Goal: Task Accomplishment & Management: Manage account settings

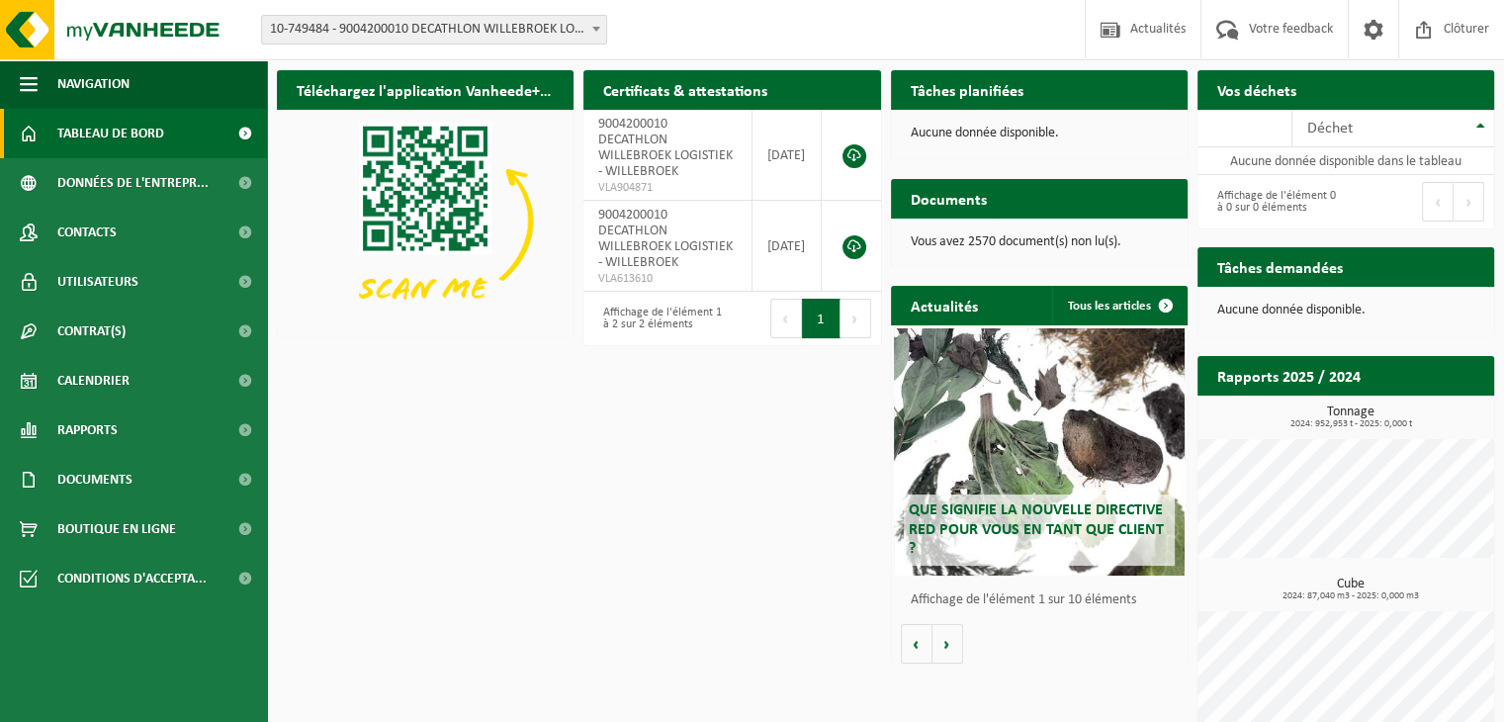
click at [576, 33] on span "10-749484 - 9004200010 DECATHLON WILLEBROEK LOGISTIEK - WILLEBROEK" at bounding box center [434, 30] width 344 height 28
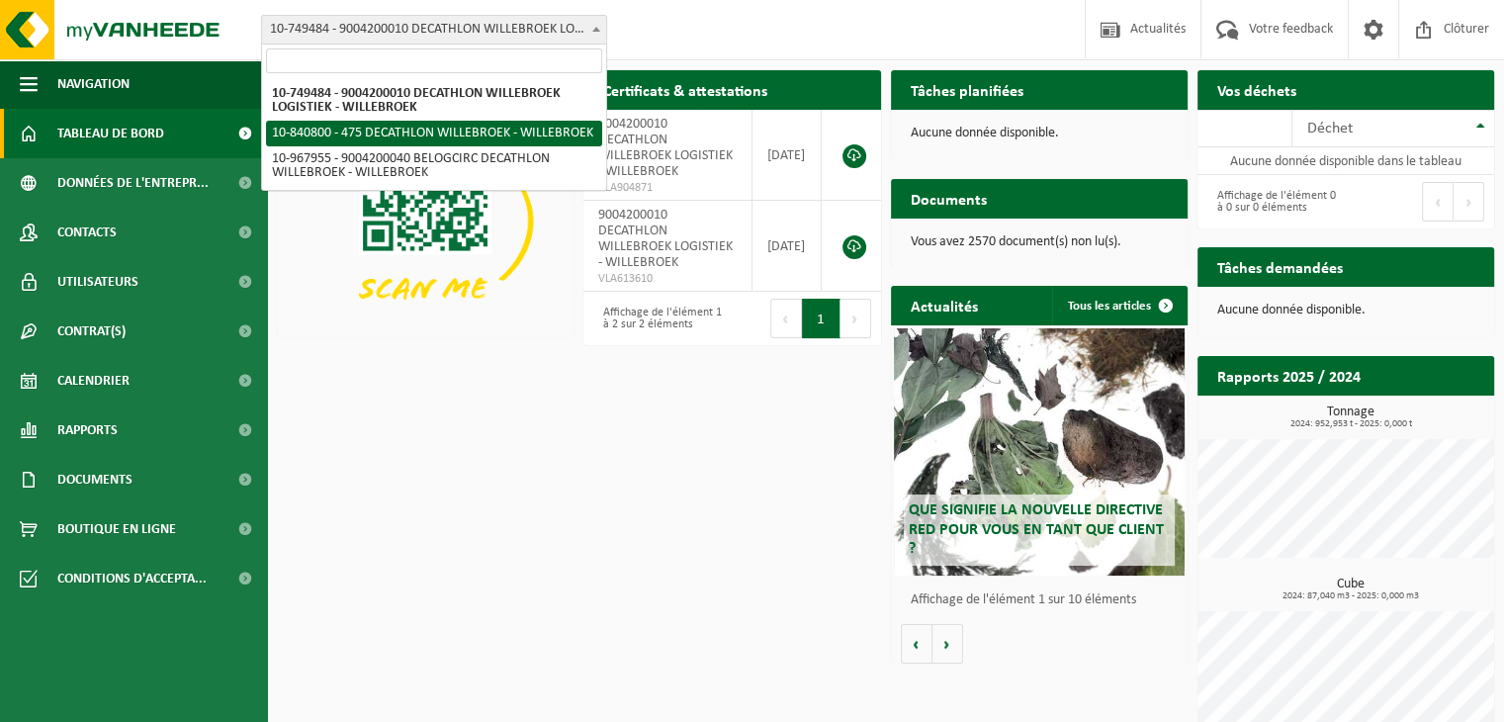
select select "92043"
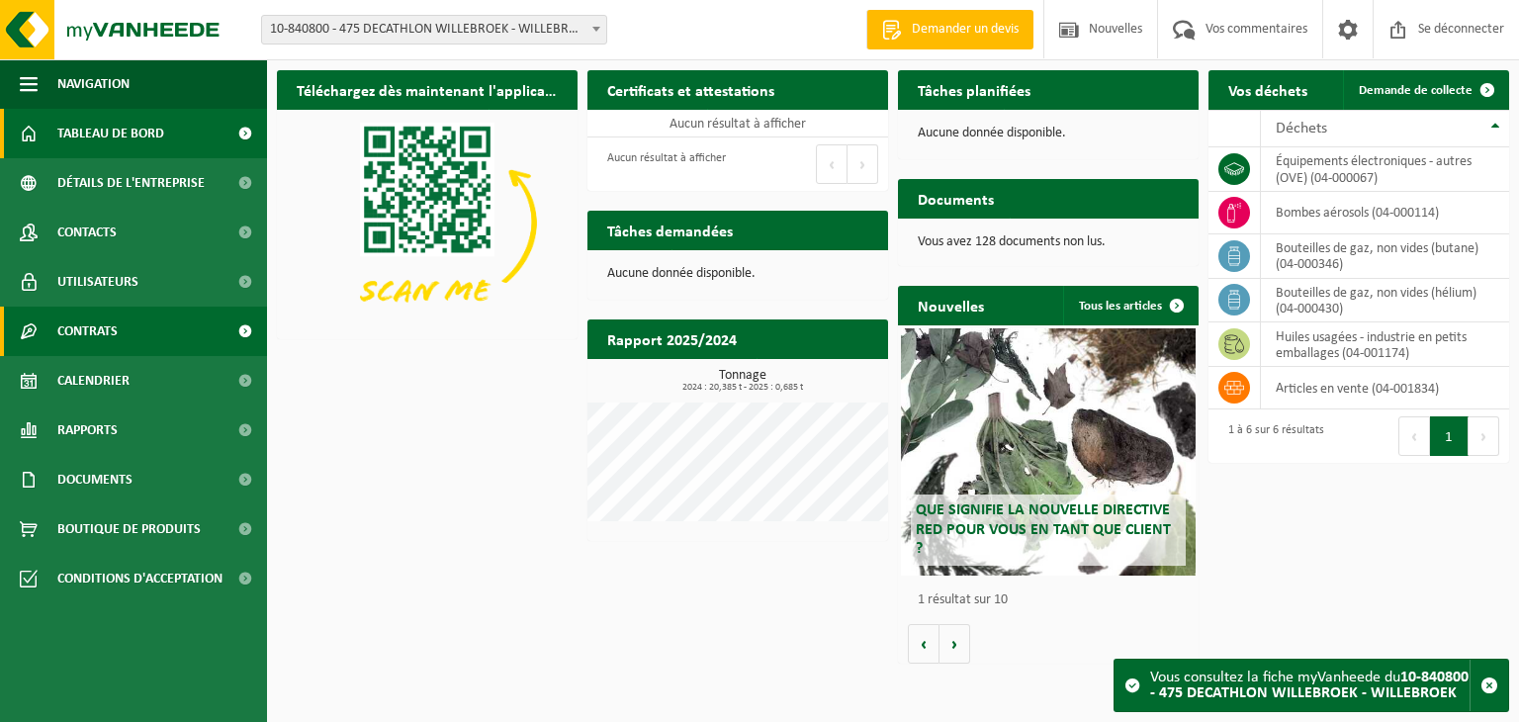
click at [121, 331] on link "Contrats" at bounding box center [133, 331] width 267 height 49
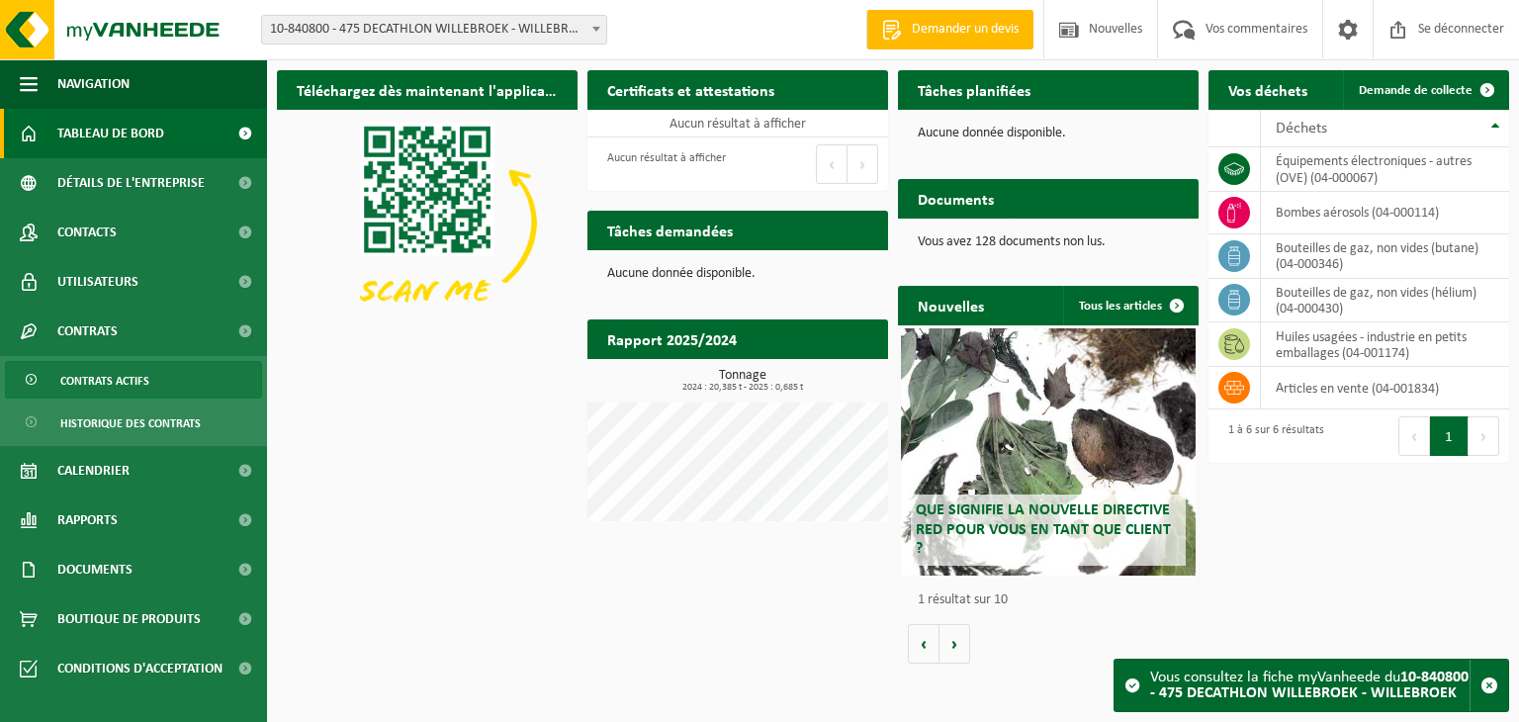
click at [119, 382] on font "Contrats actifs" at bounding box center [104, 382] width 89 height 12
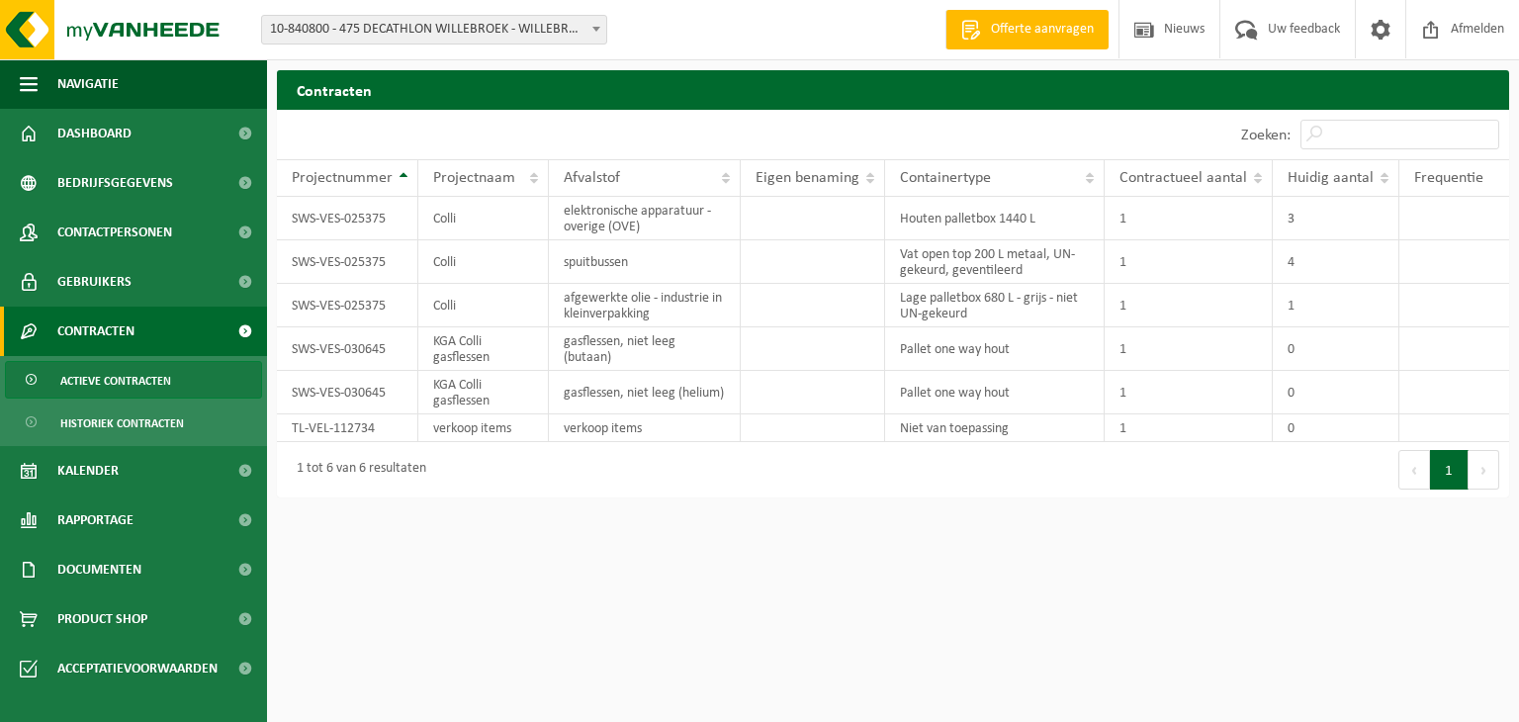
click at [372, 615] on html "Vestiging: 10-749484 - 9004200010 DECATHLON WILLEBROEK LOGISTIEK - WILLEBROEK 1…" at bounding box center [759, 361] width 1519 height 722
click at [351, 522] on html "Vestiging: 10-749484 - 9004200010 DECATHLON WILLEBROEK LOGISTIEK - WILLEBROEK 1…" at bounding box center [759, 361] width 1519 height 722
click at [562, 33] on span "10-840800 - 475 DECATHLON WILLEBROEK - WILLEBROEK" at bounding box center [434, 30] width 344 height 28
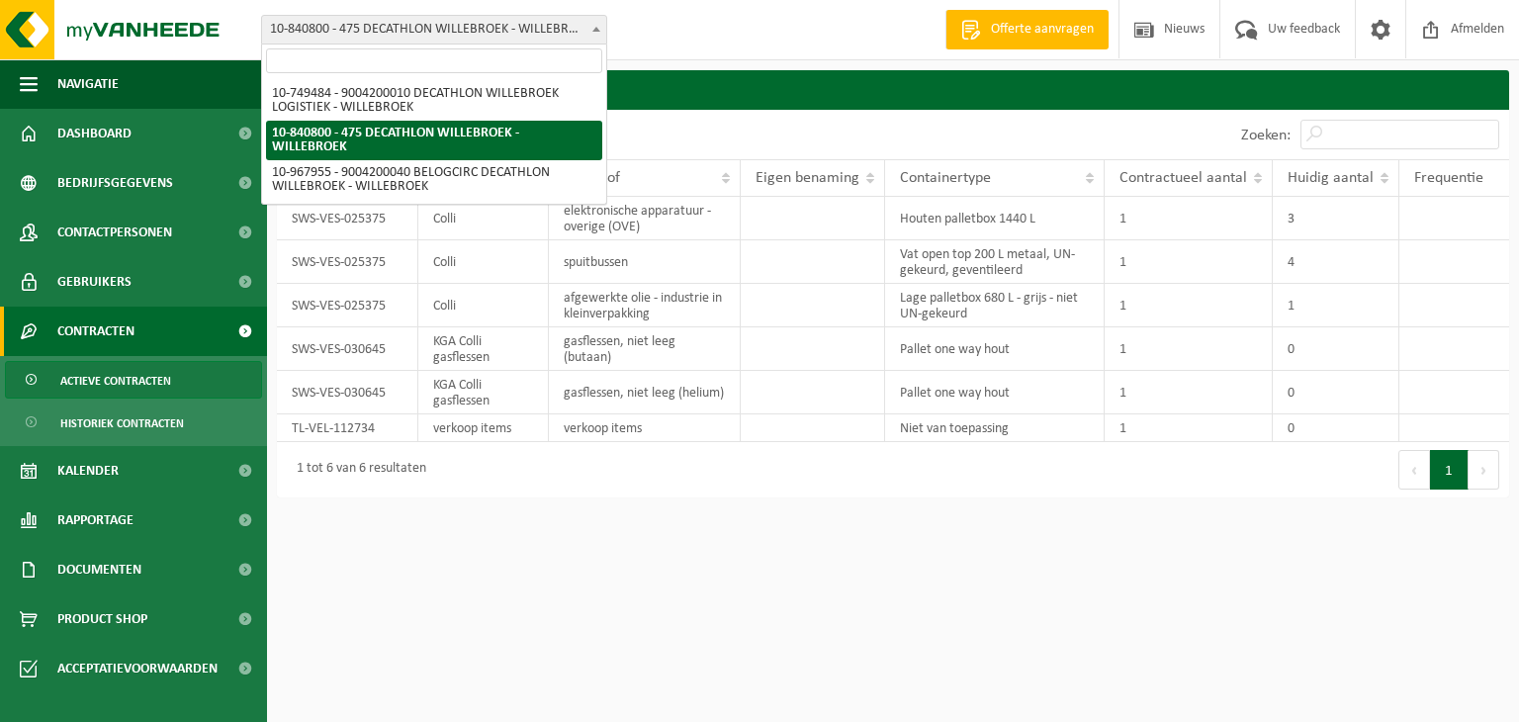
click at [594, 32] on span at bounding box center [596, 29] width 20 height 26
click at [593, 30] on b at bounding box center [596, 29] width 8 height 5
click at [792, 37] on div "Vestiging: 10-749484 - 9004200010 DECATHLON WILLEBROEK LOGISTIEK - WILLEBROEK 1…" at bounding box center [759, 30] width 1519 height 60
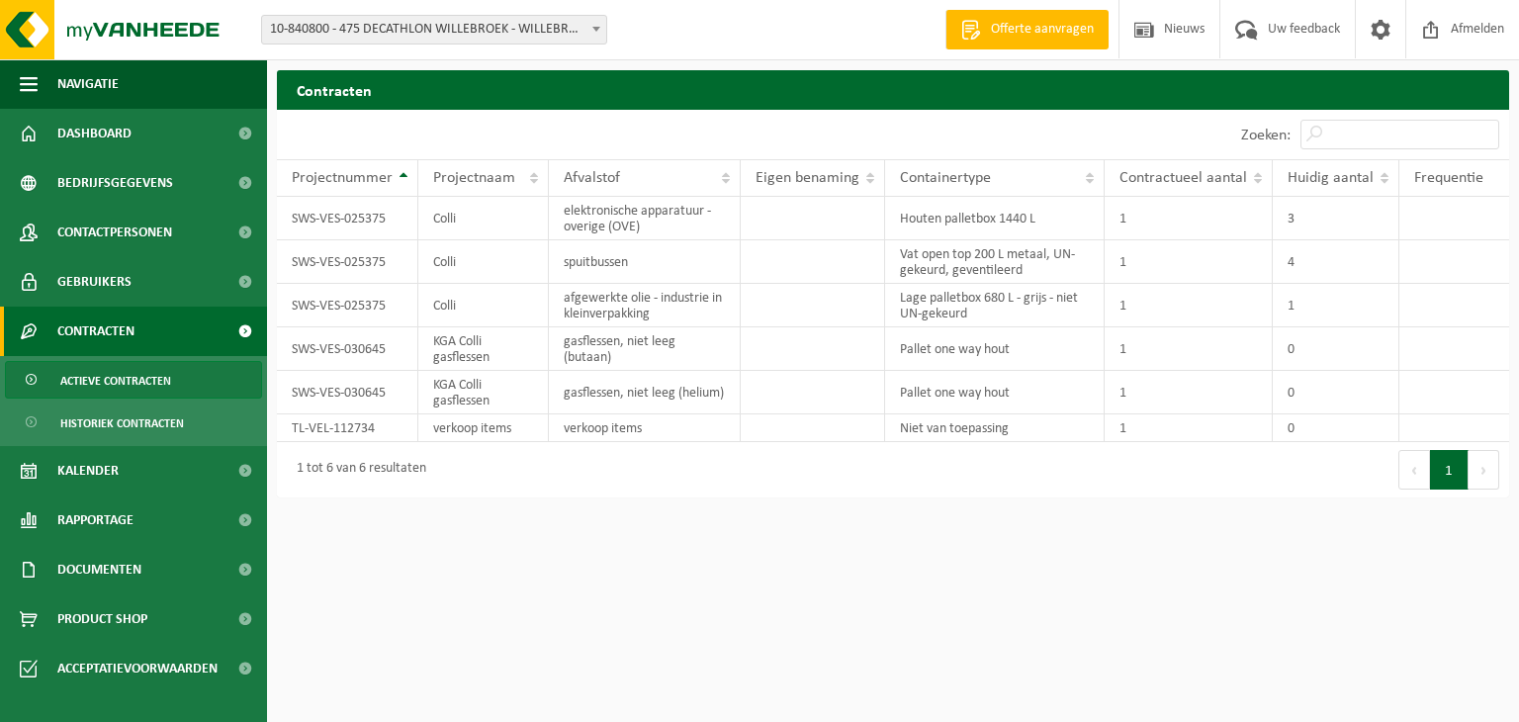
click at [600, 31] on span at bounding box center [596, 29] width 20 height 26
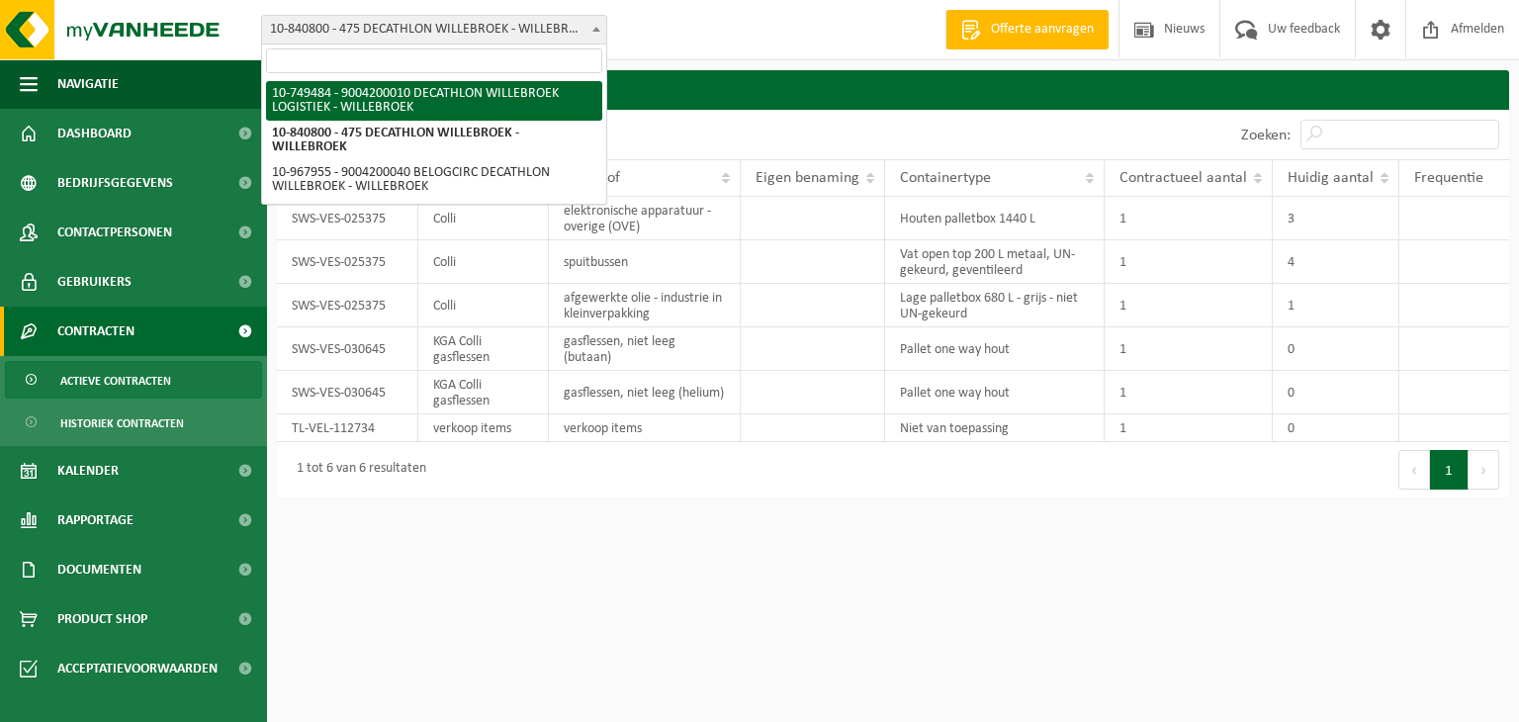
click at [674, 34] on div "Vestiging: 10-749484 - 9004200010 DECATHLON WILLEBROEK LOGISTIEK - WILLEBROEK 1…" at bounding box center [759, 30] width 1519 height 60
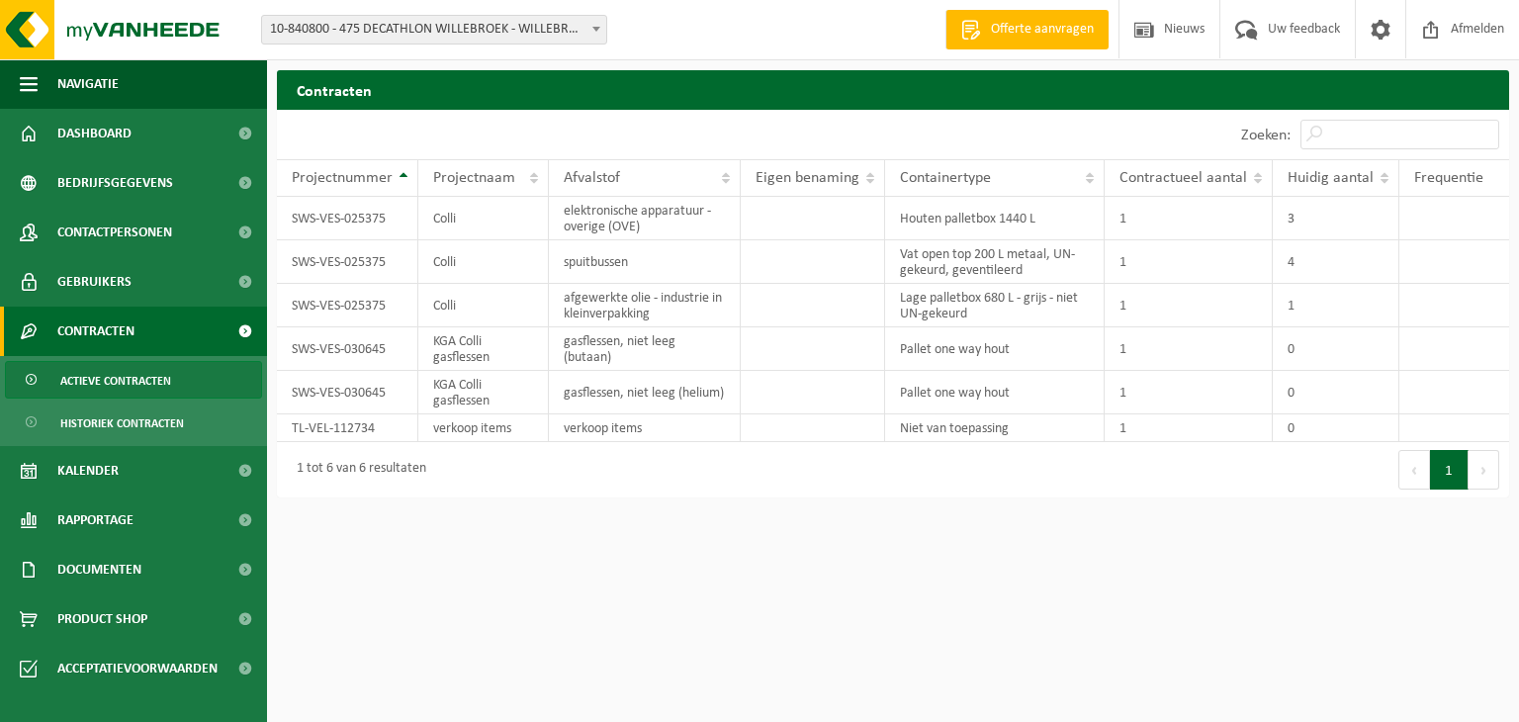
click at [484, 33] on span "10-840800 - 475 DECATHLON WILLEBROEK - WILLEBROEK" at bounding box center [434, 30] width 344 height 28
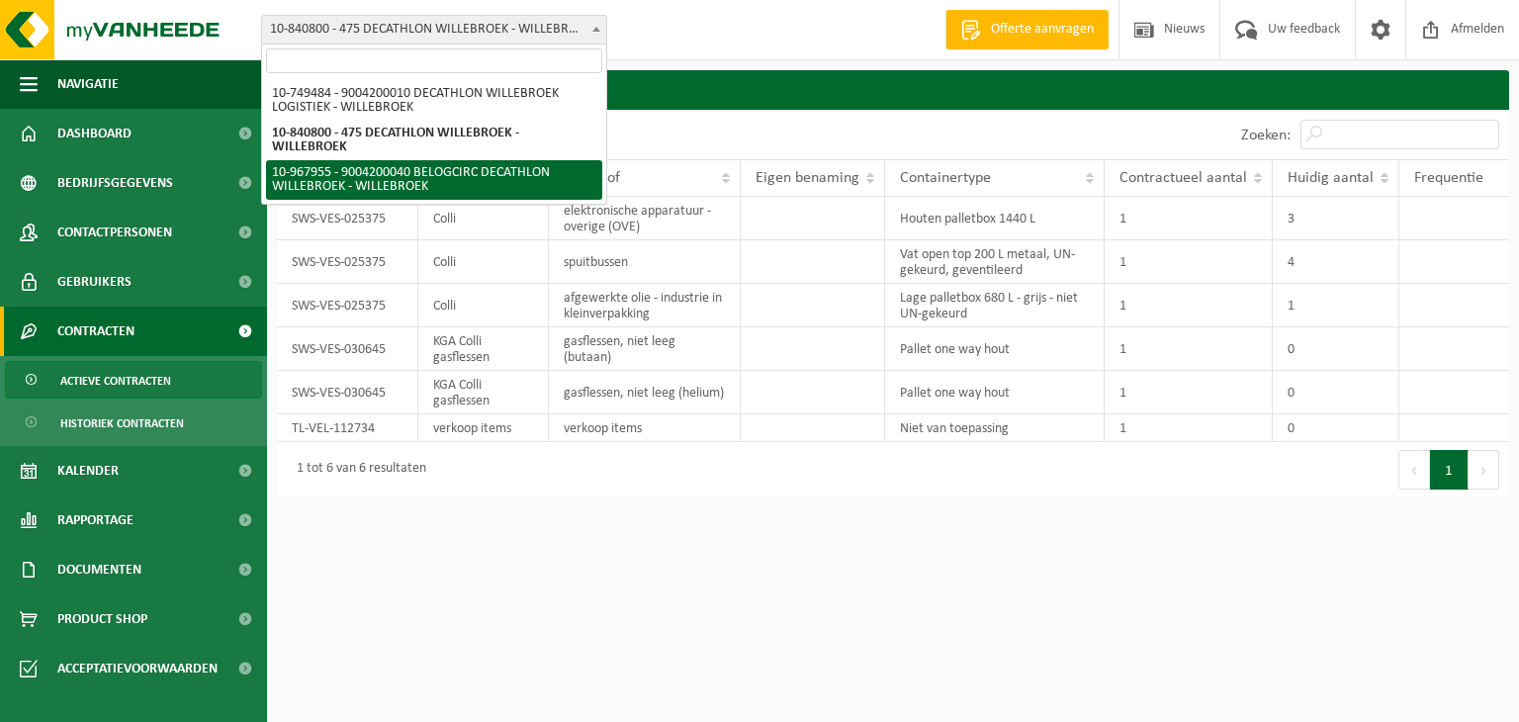
select select "154029"
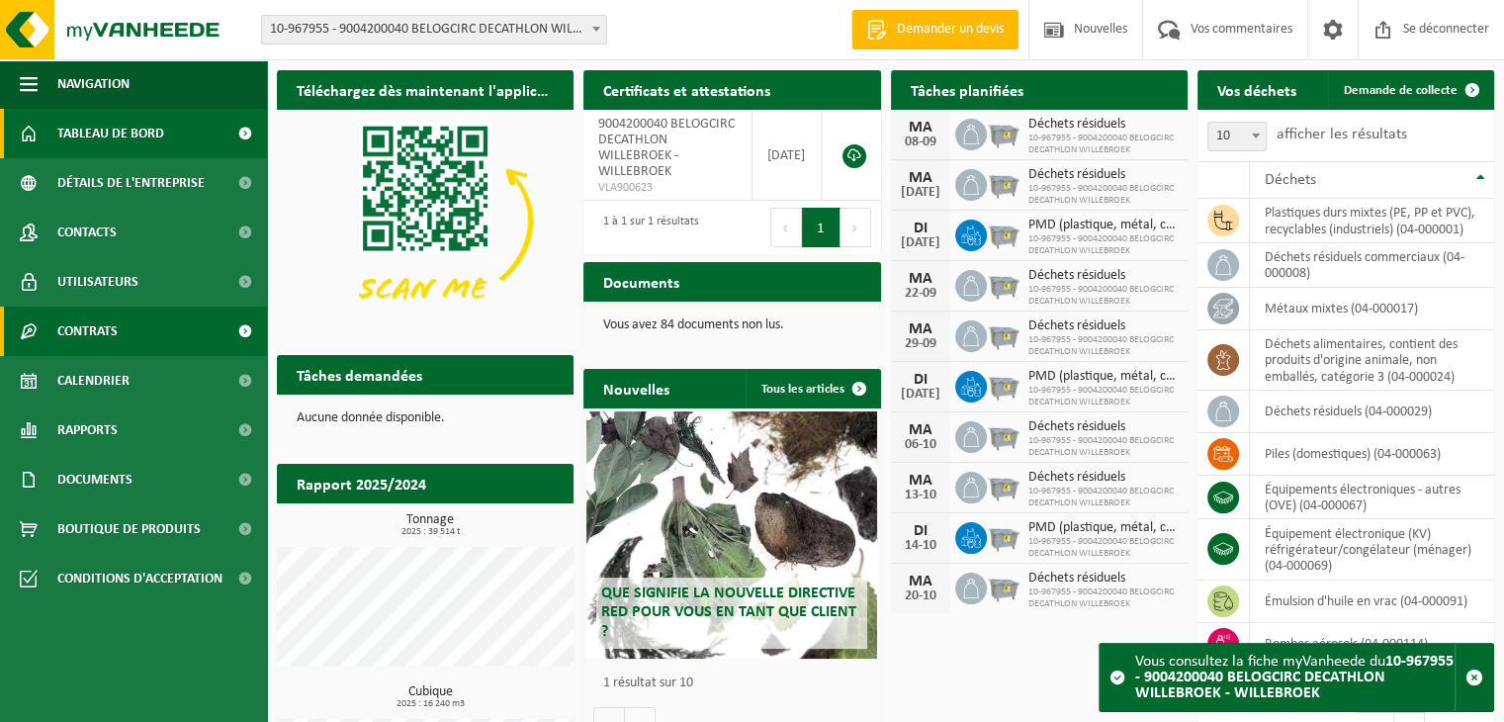
click at [109, 333] on font "Contrats" at bounding box center [87, 331] width 60 height 15
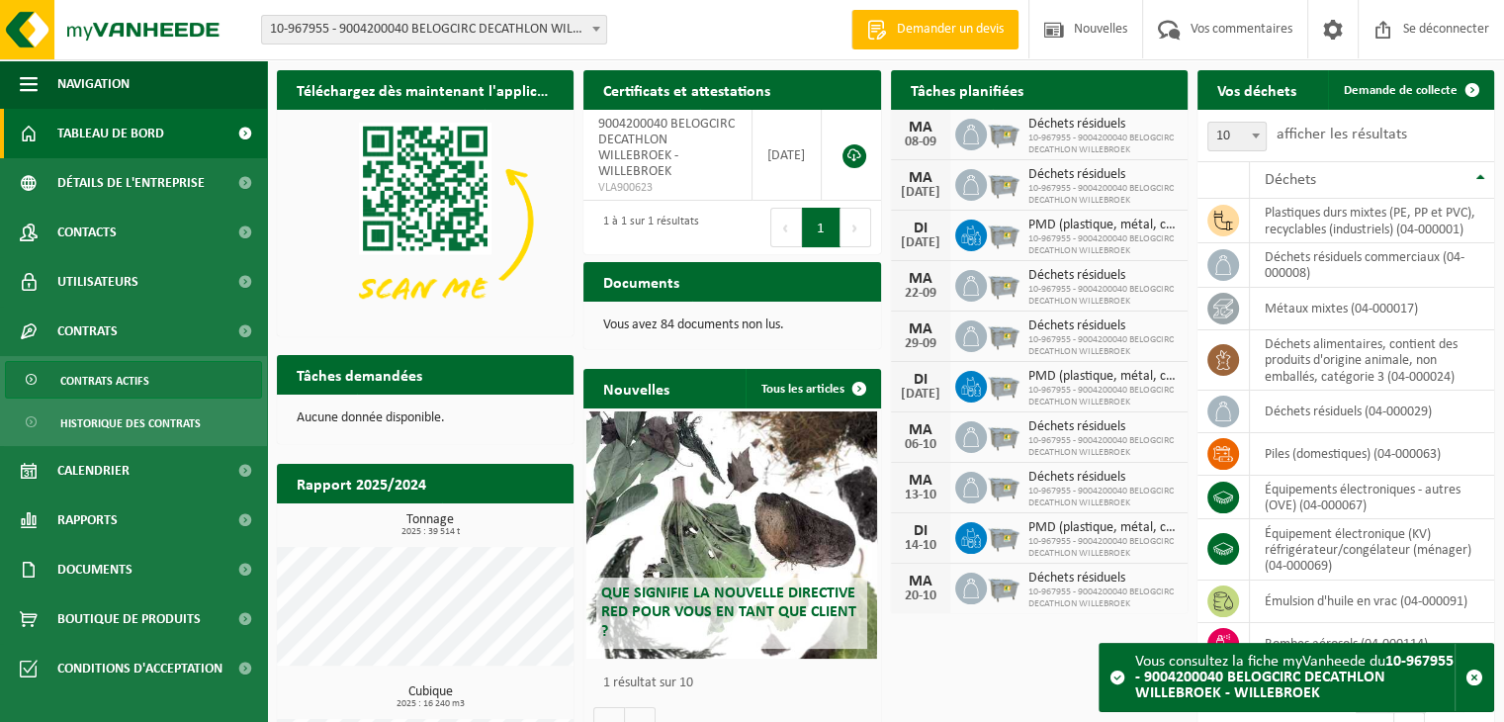
click at [124, 383] on font "Contrats actifs" at bounding box center [104, 382] width 89 height 12
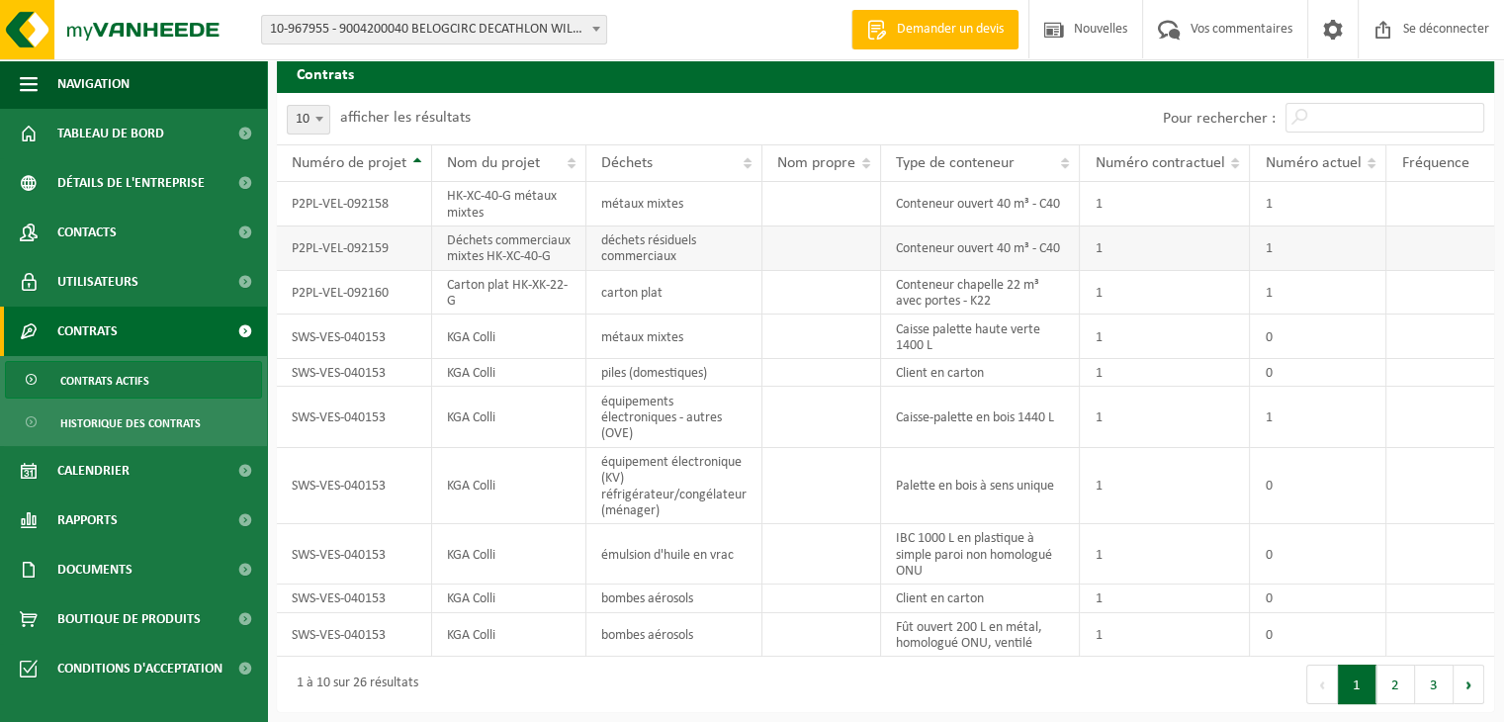
scroll to position [57, 0]
click at [1393, 689] on button "2" at bounding box center [1395, 685] width 39 height 40
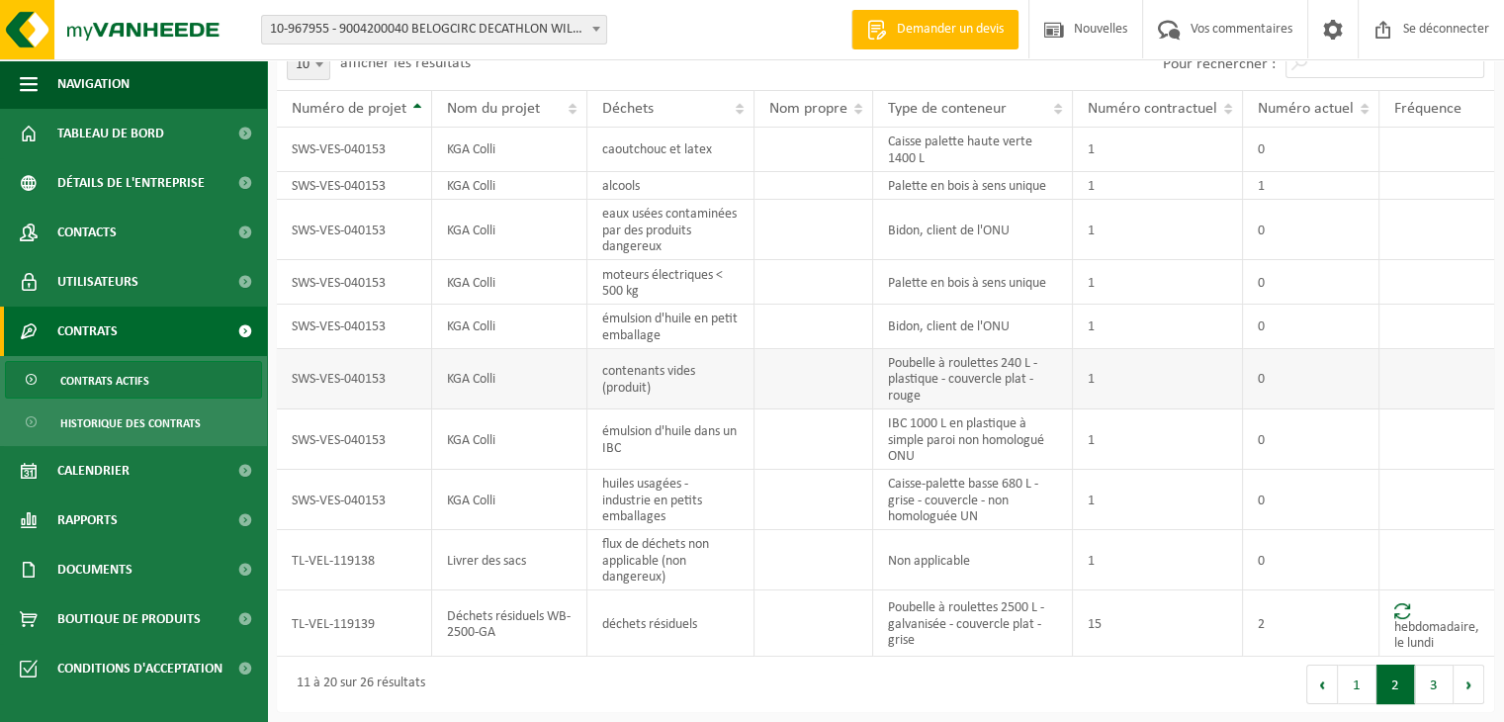
scroll to position [116, 0]
click at [1433, 684] on button "3" at bounding box center [1434, 685] width 39 height 40
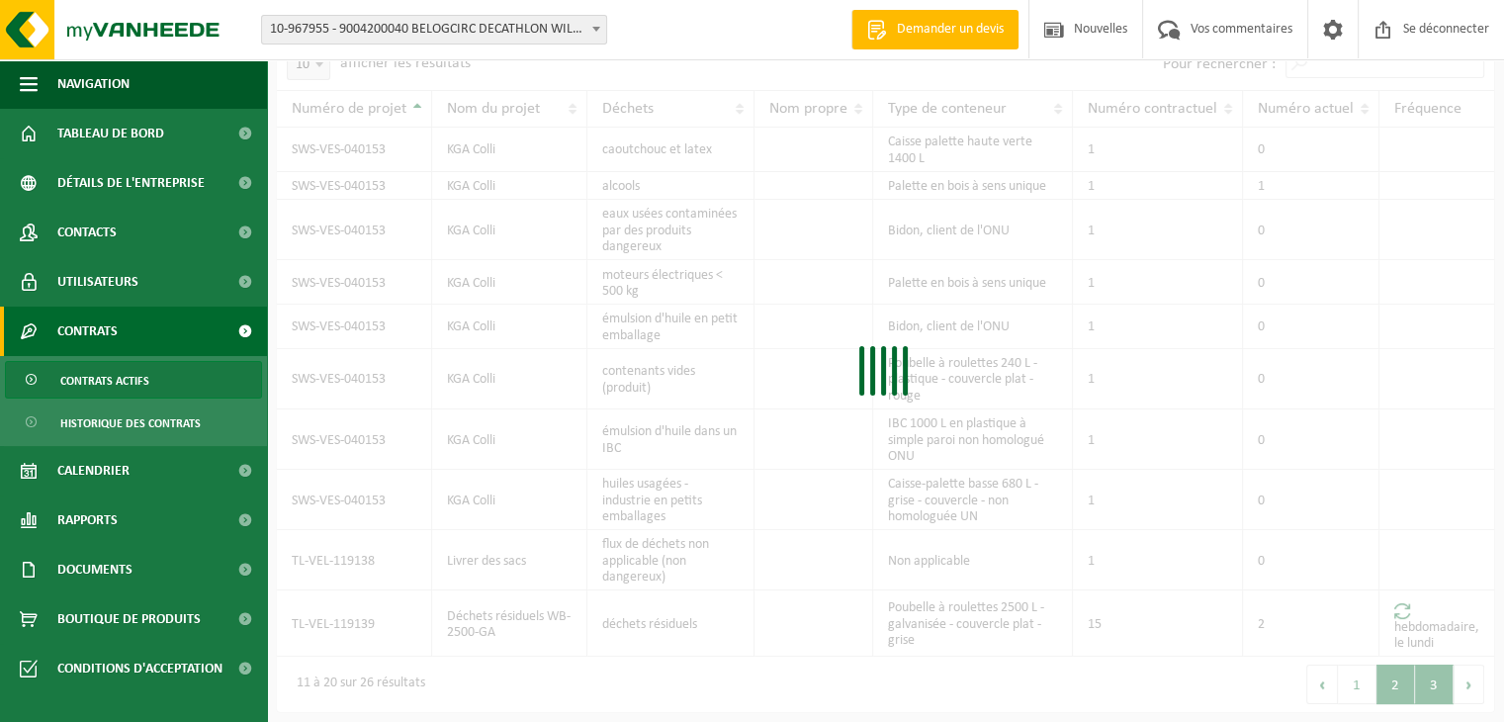
scroll to position [0, 0]
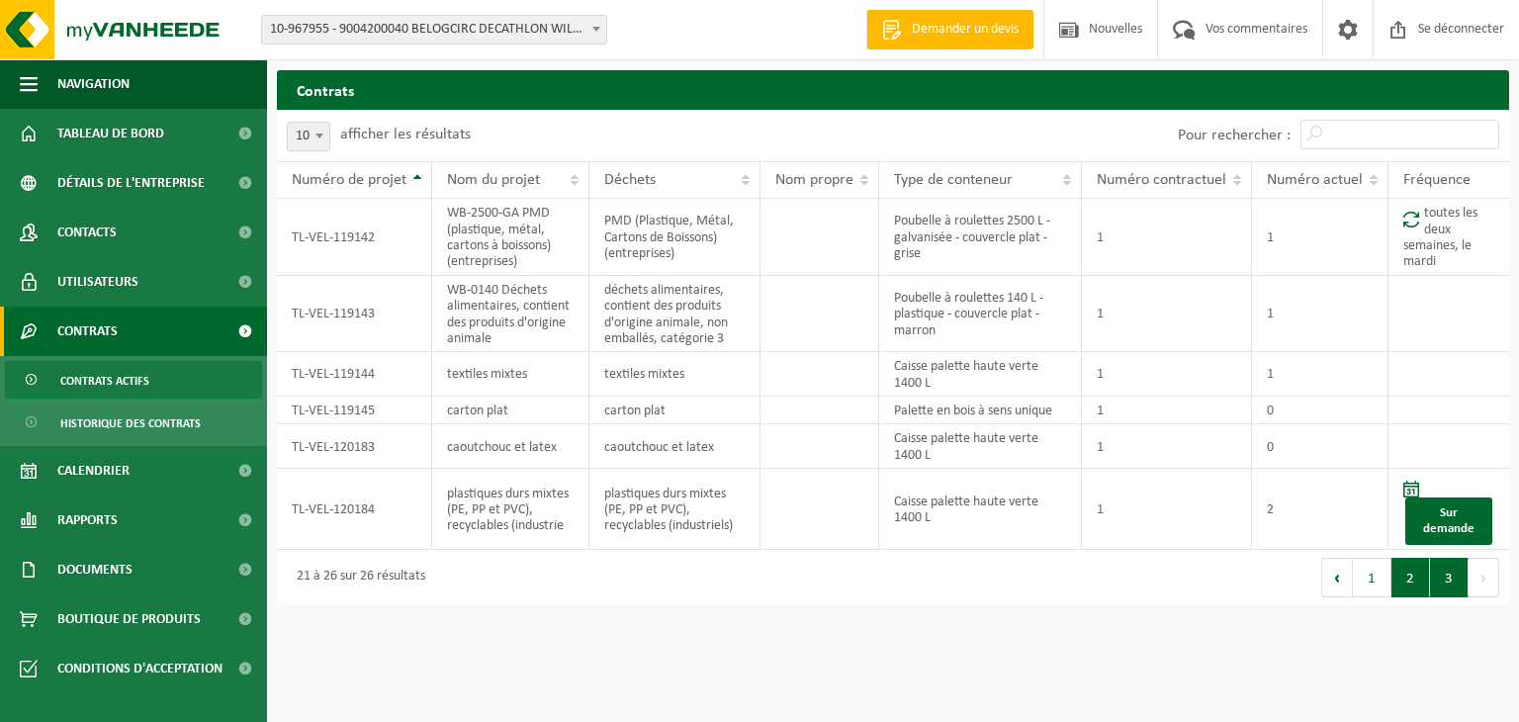
click at [1405, 597] on button "2" at bounding box center [1410, 578] width 39 height 40
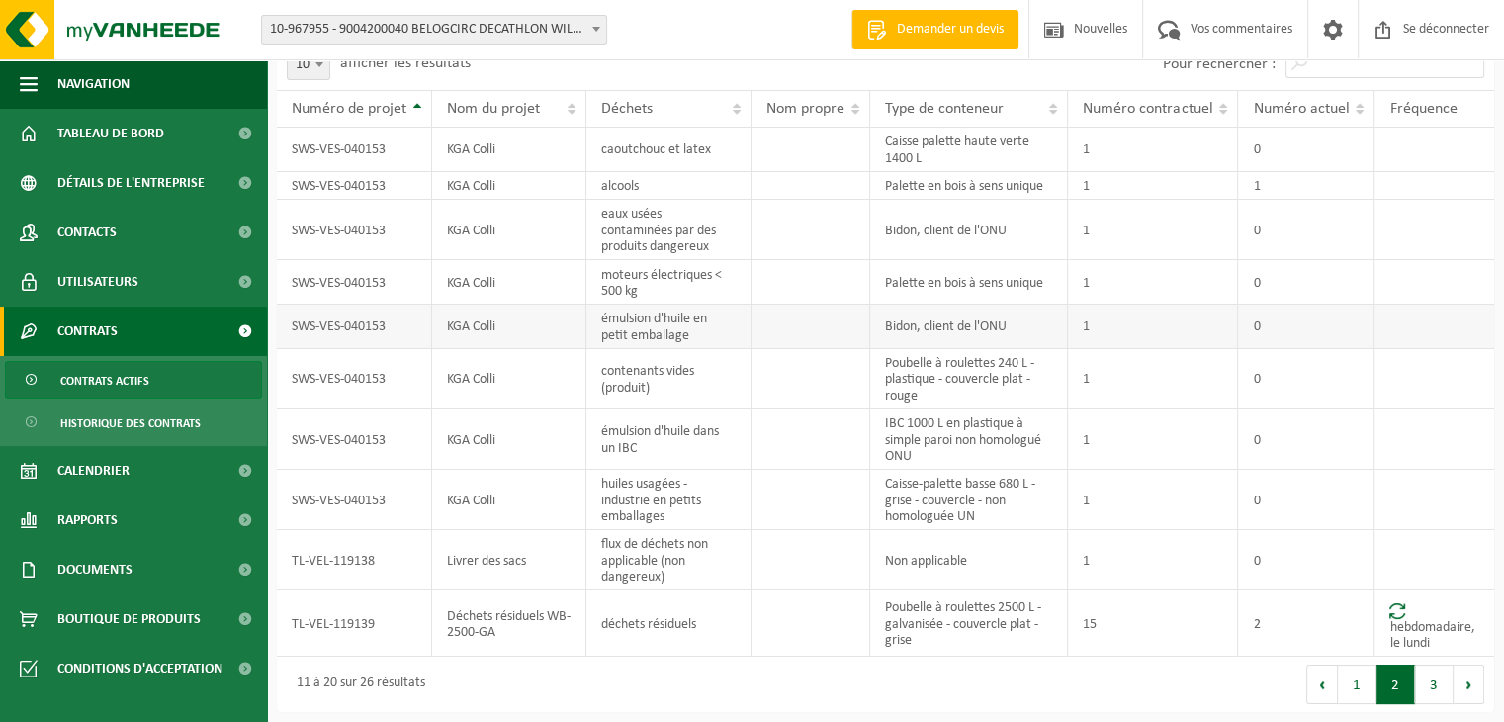
scroll to position [116, 0]
click at [1349, 677] on button "1" at bounding box center [1357, 685] width 39 height 40
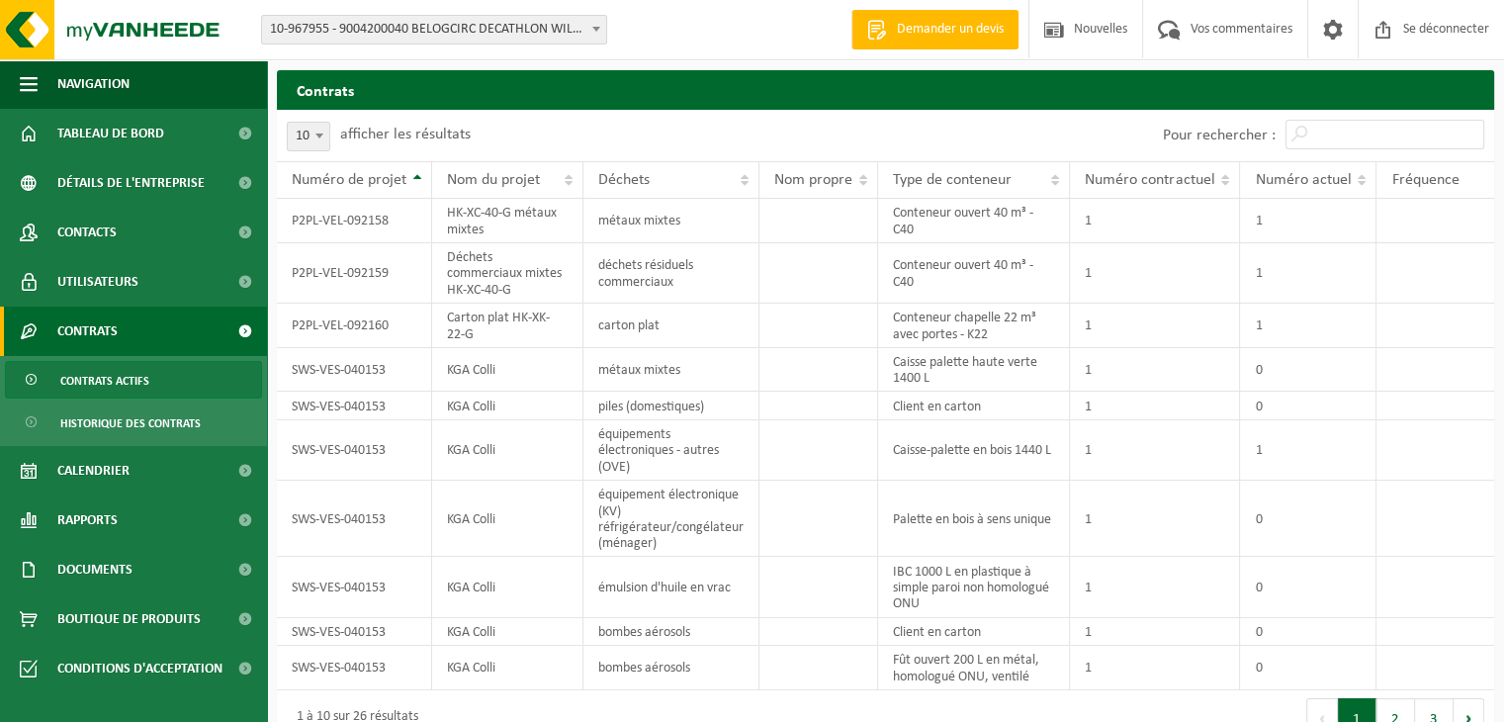
scroll to position [75, 0]
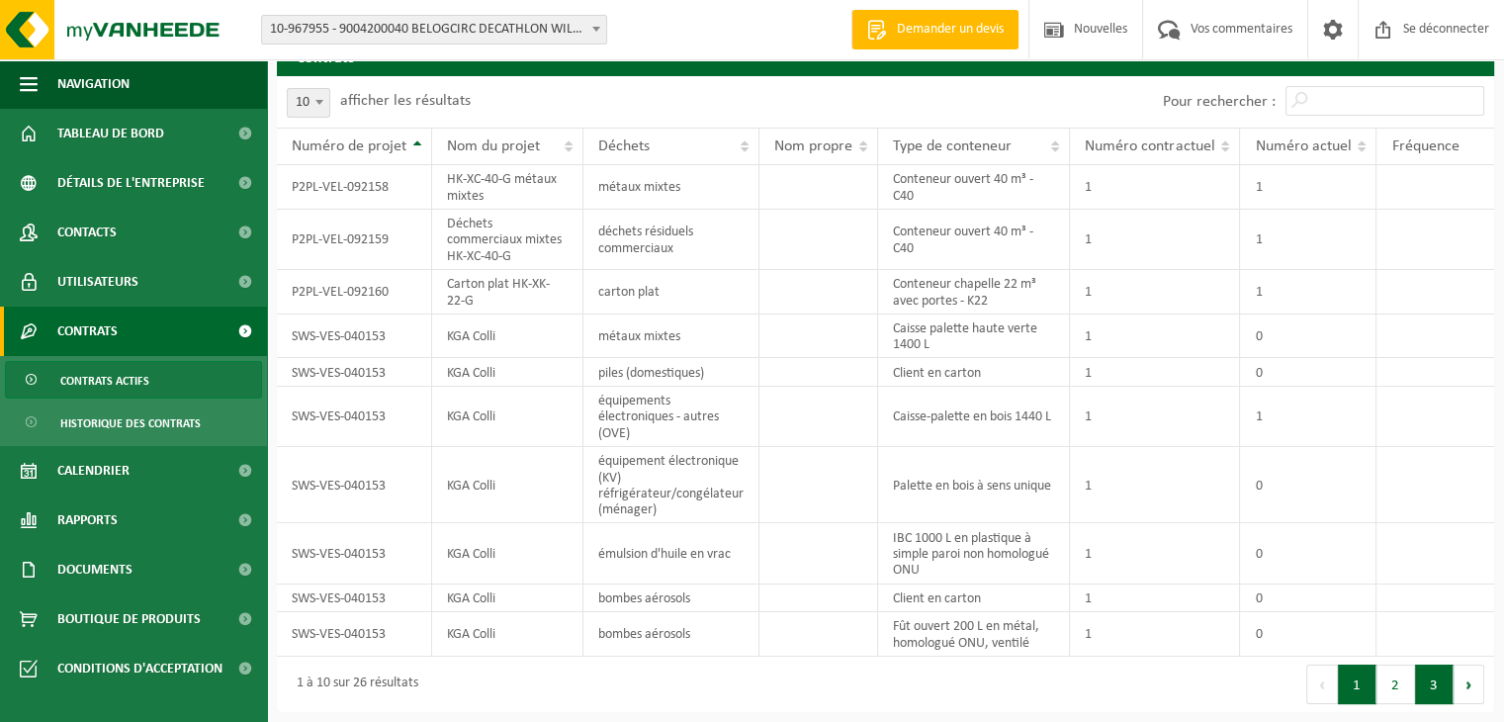
click at [1434, 689] on button "3" at bounding box center [1434, 685] width 39 height 40
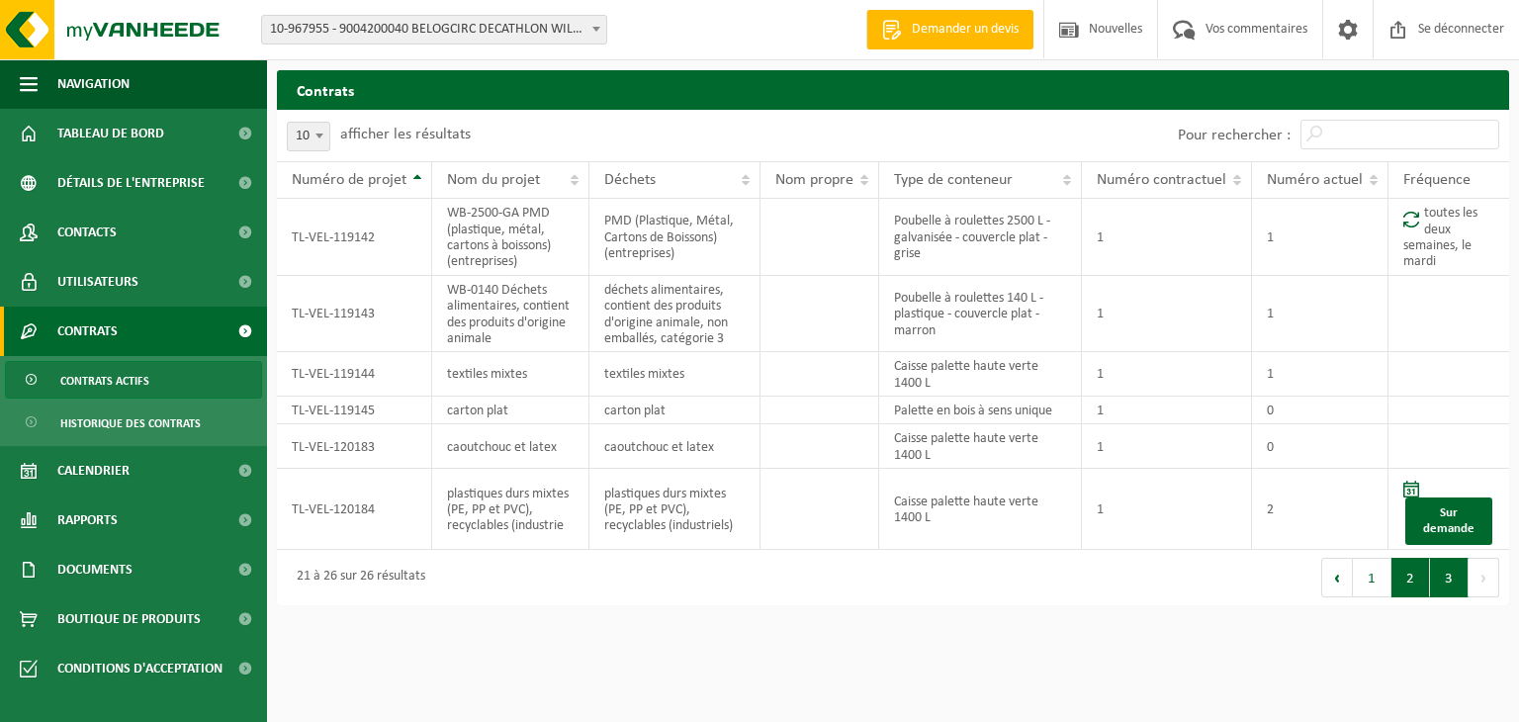
click at [1403, 597] on button "2" at bounding box center [1410, 578] width 39 height 40
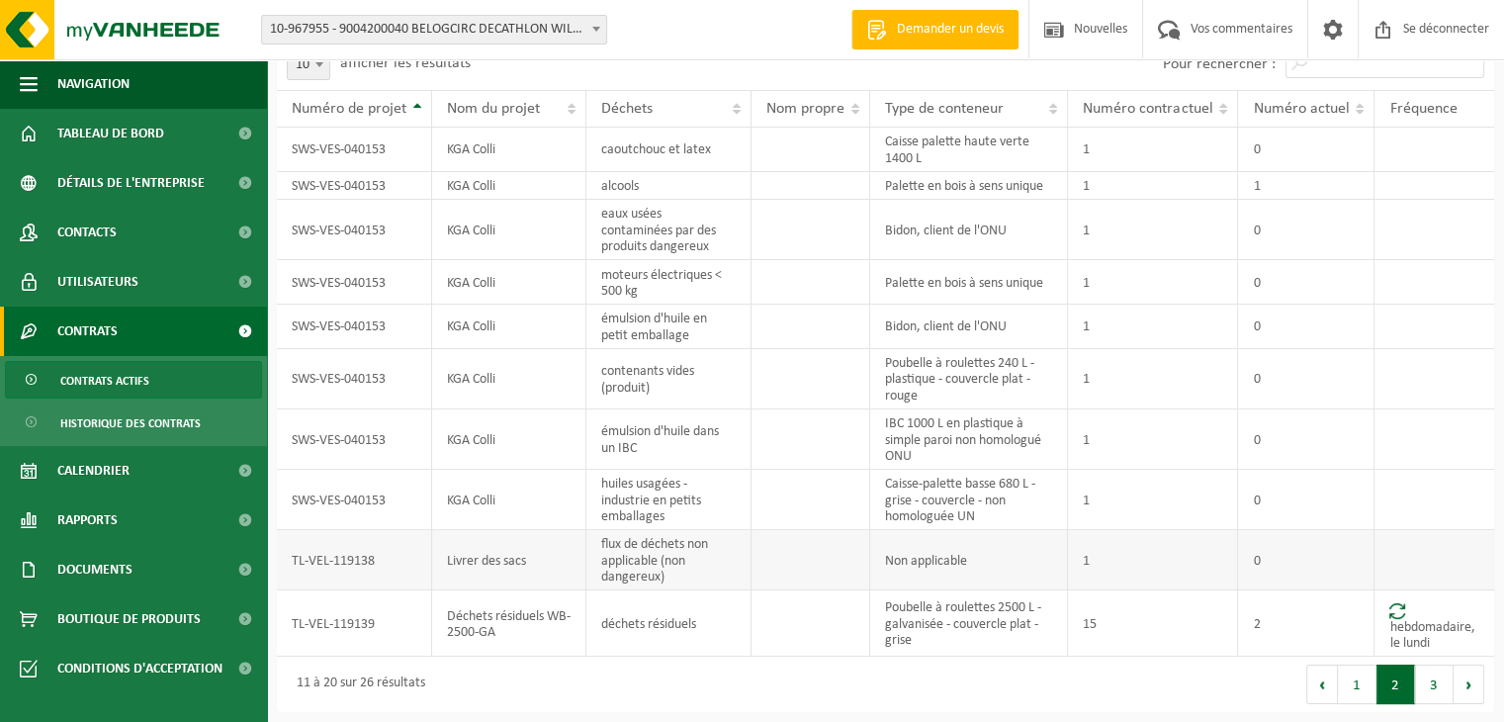
scroll to position [116, 0]
click at [1364, 689] on button "1" at bounding box center [1357, 685] width 39 height 40
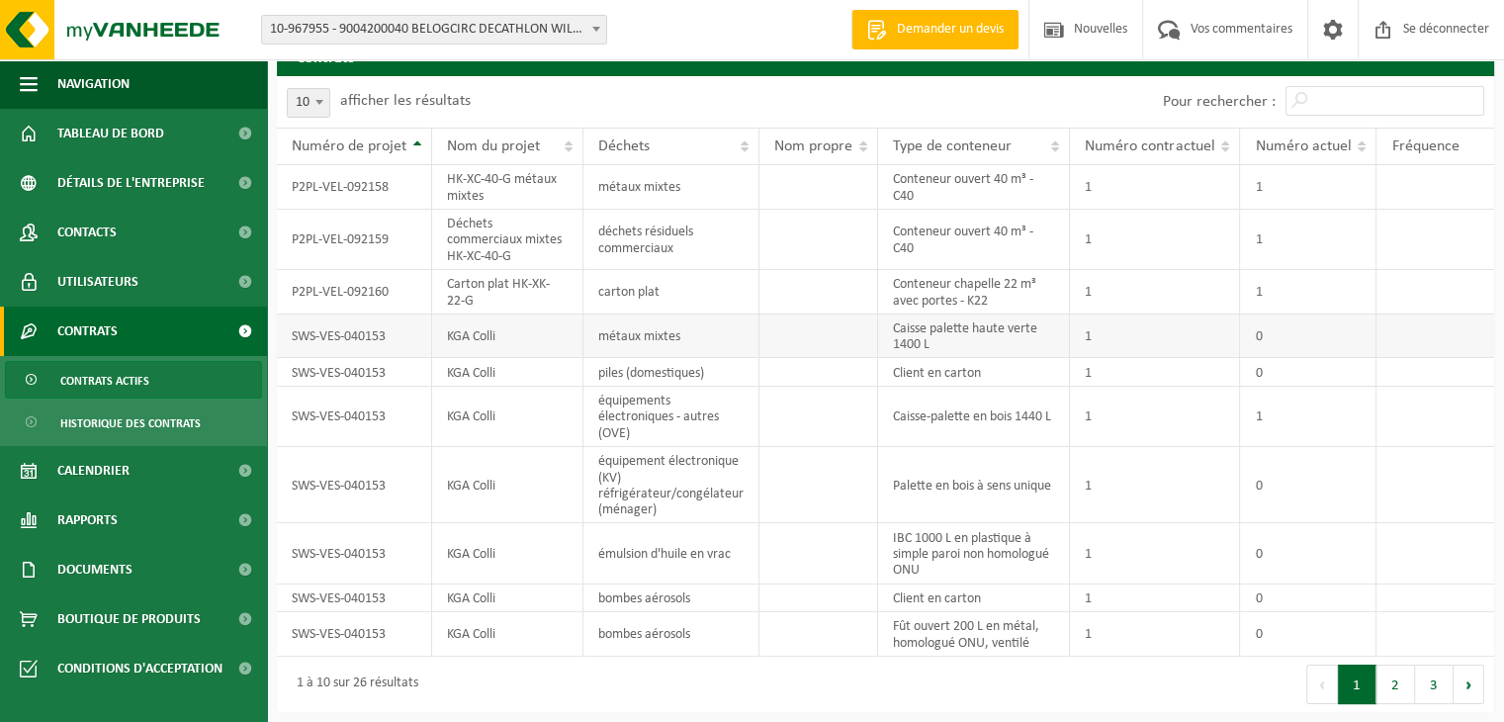
scroll to position [75, 0]
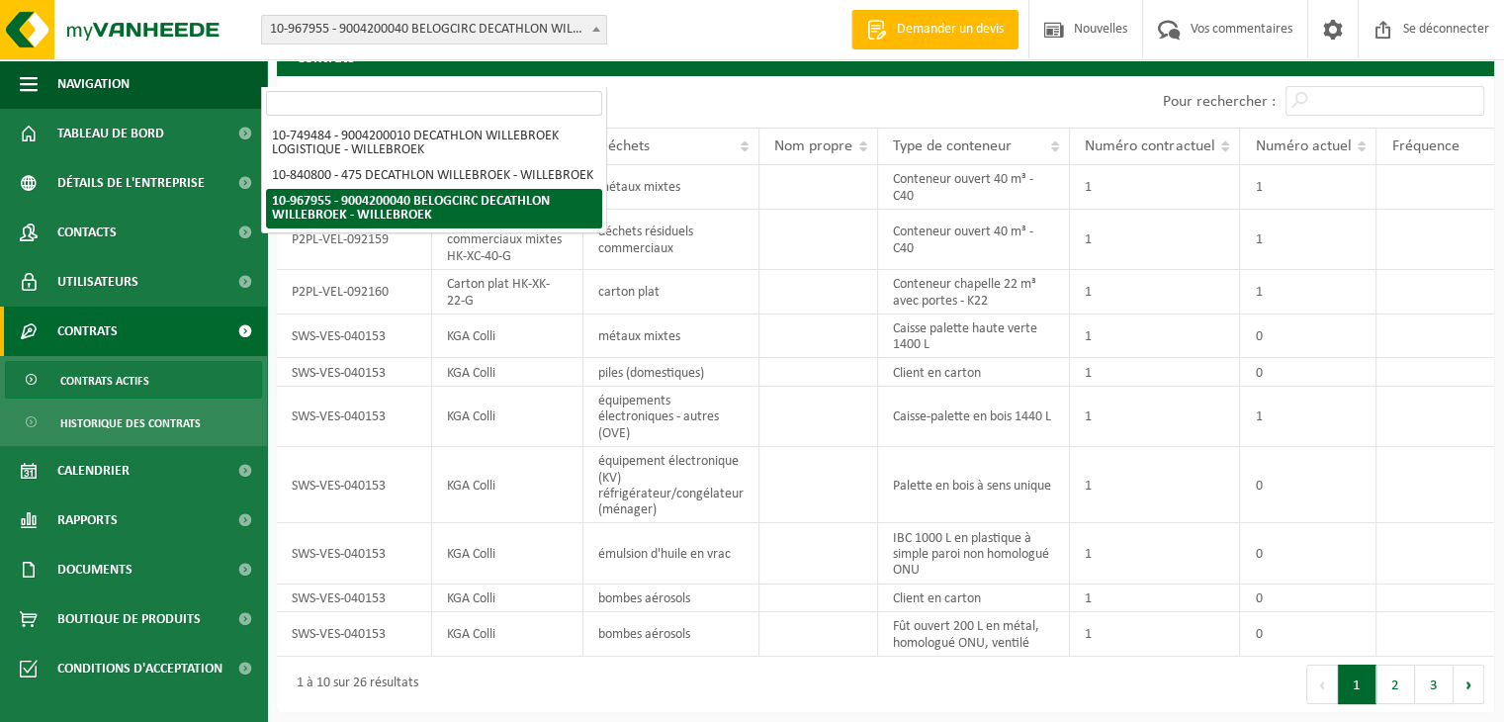
click at [576, 27] on font "10-967955 - 9004200040 BELOGCIRC DECATHLON WILLEBROEK - WILLEBROEK" at bounding box center [488, 29] width 437 height 15
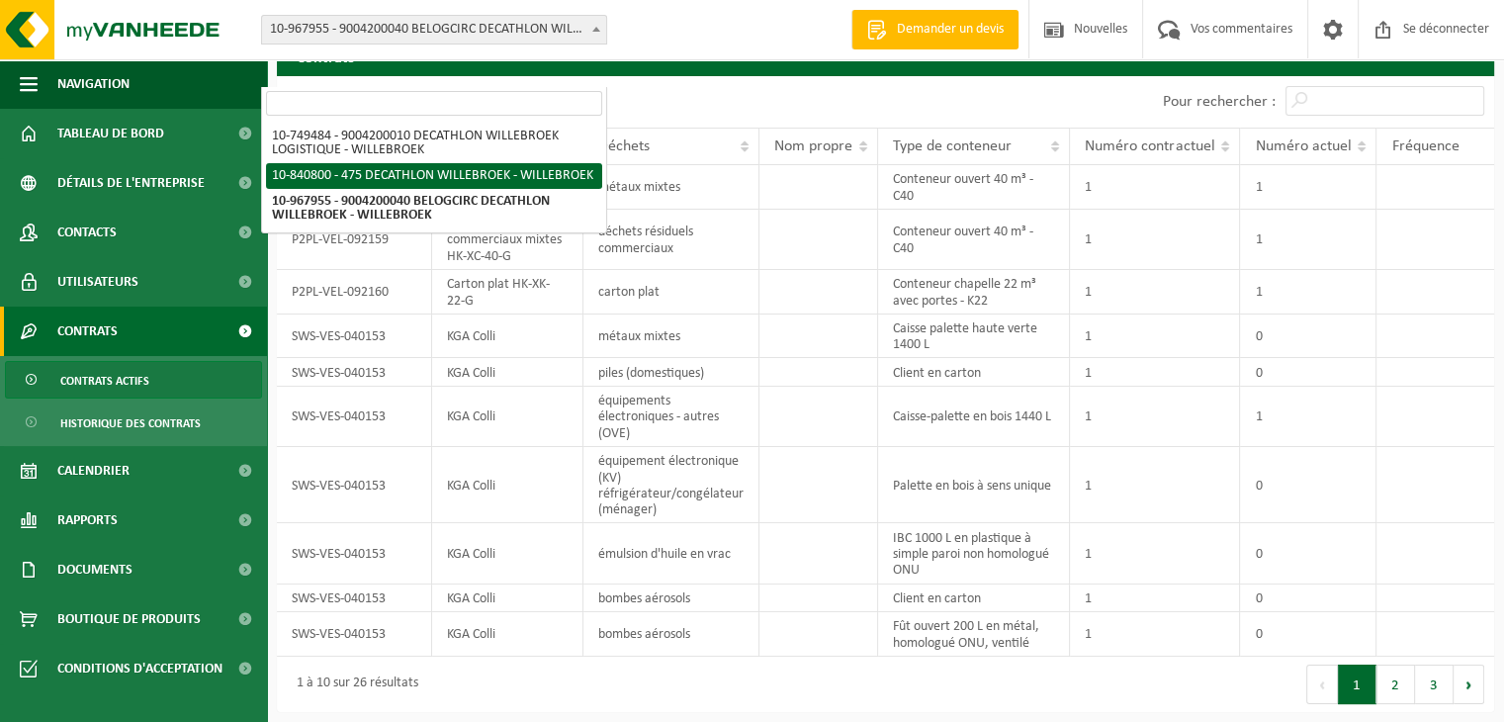
select select "92043"
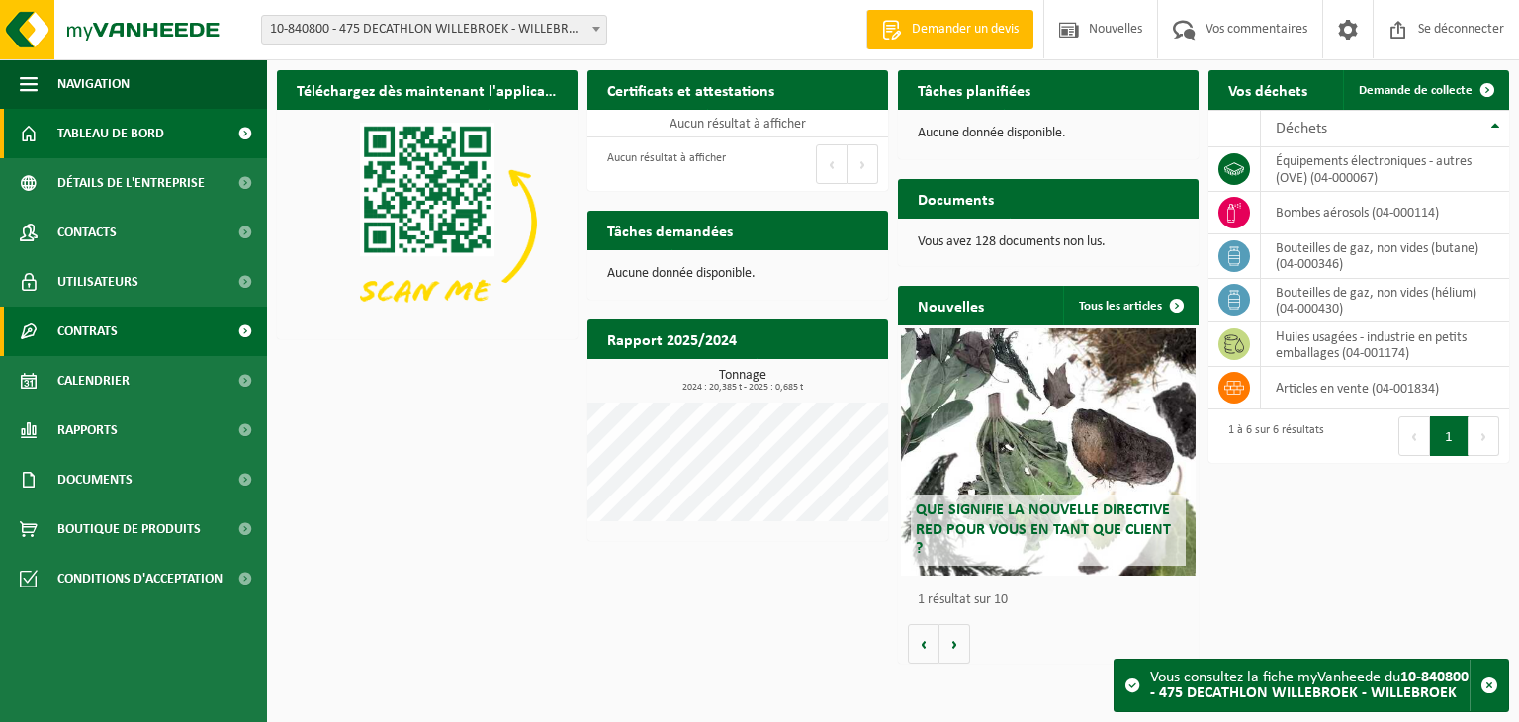
click at [107, 350] on span "Contrats" at bounding box center [87, 331] width 60 height 49
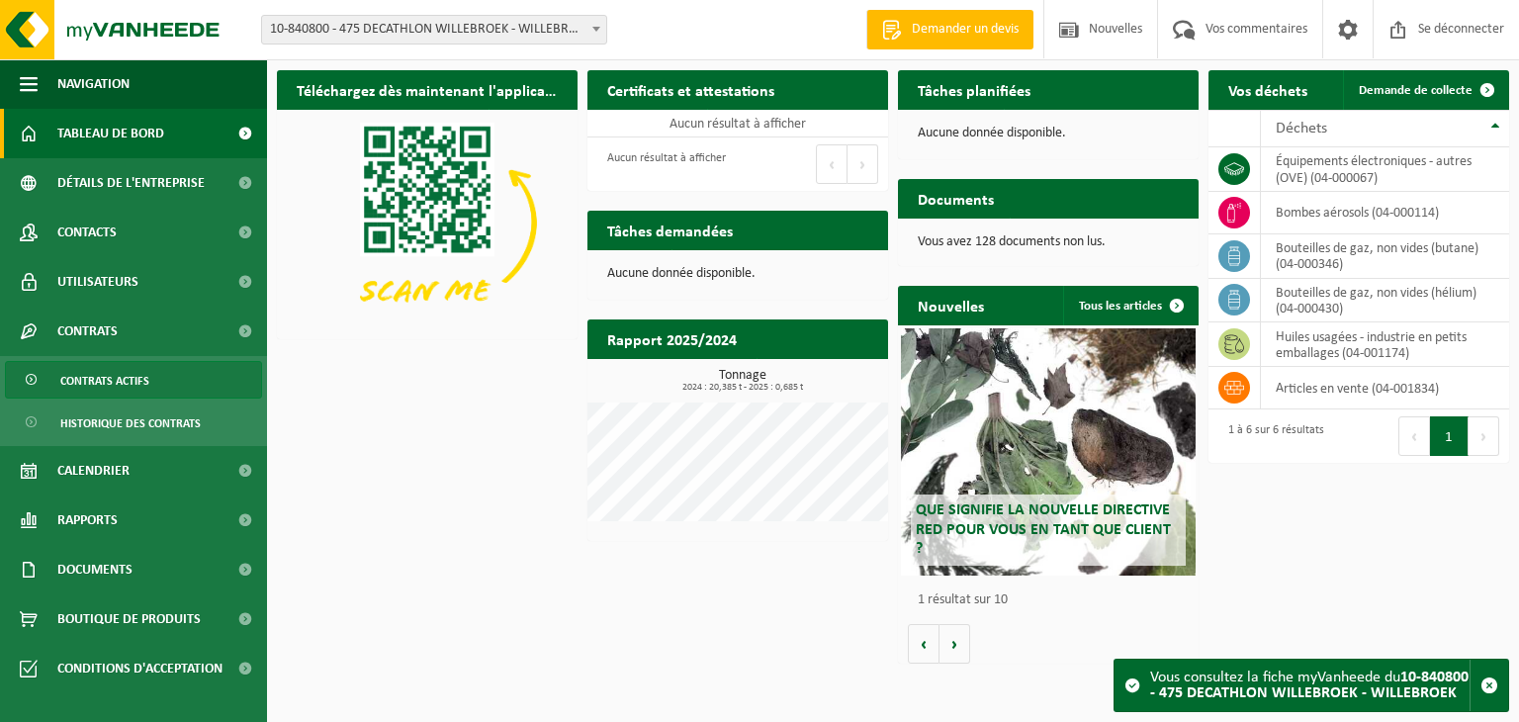
click at [119, 381] on font "Contrats actifs" at bounding box center [104, 382] width 89 height 12
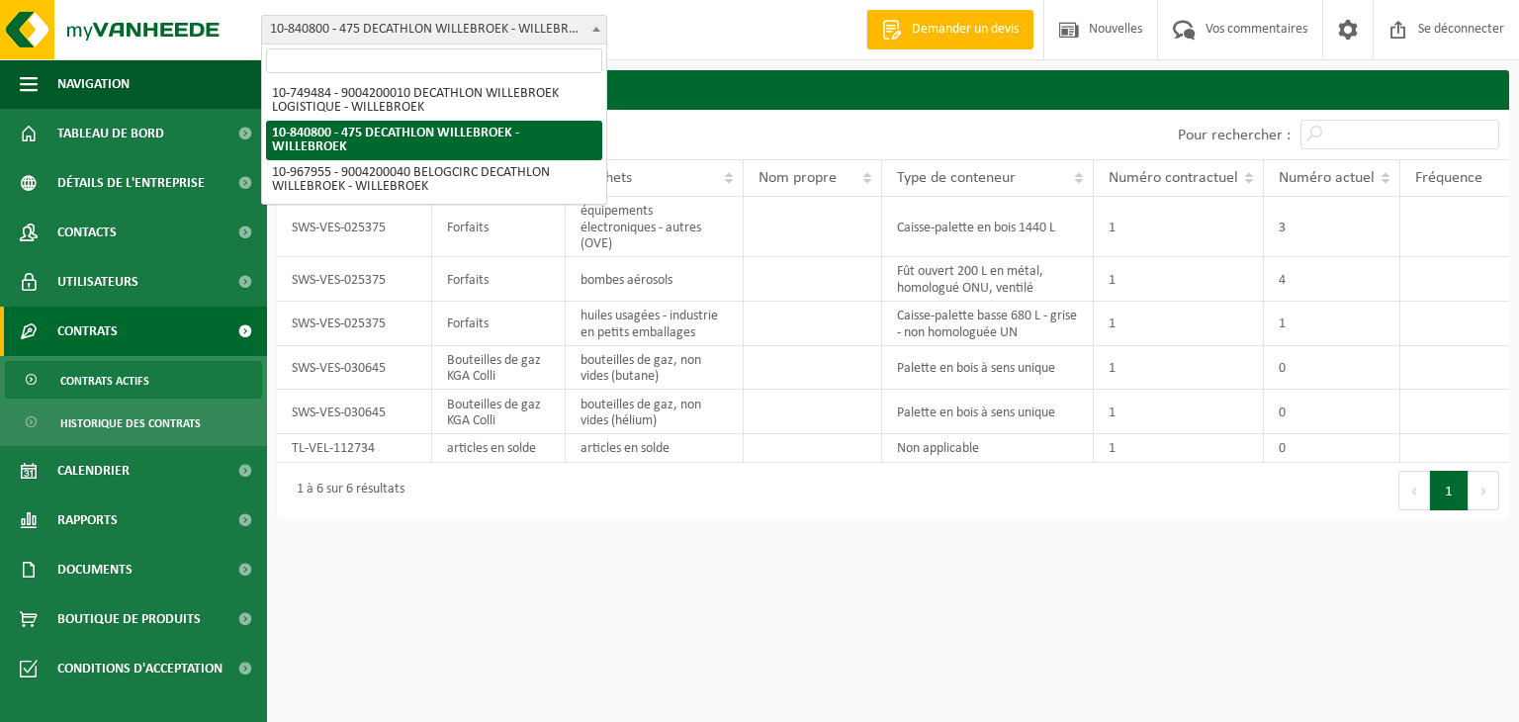
click at [577, 38] on span "10-840800 - 475 DECATHLON WILLEBROEK - WILLEBROEK" at bounding box center [434, 30] width 344 height 28
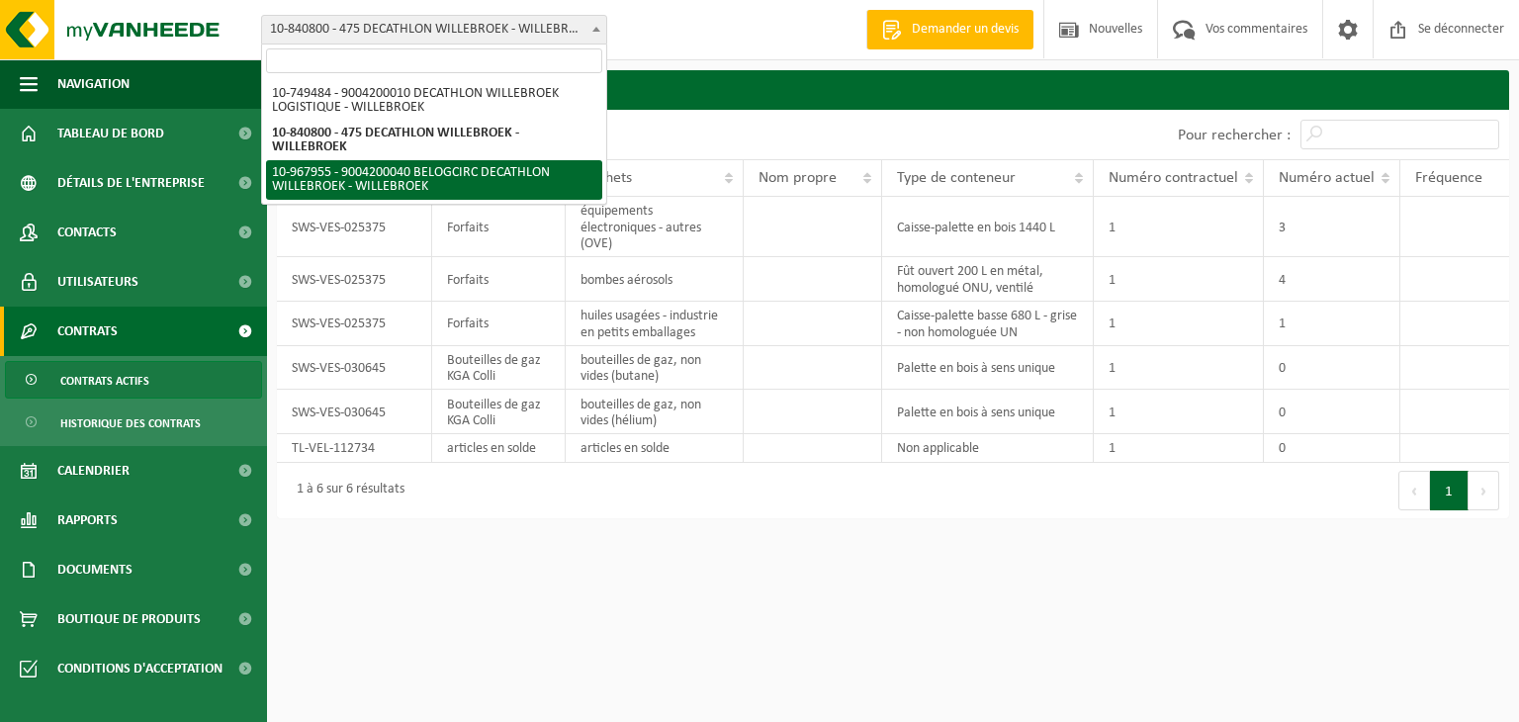
select select "154029"
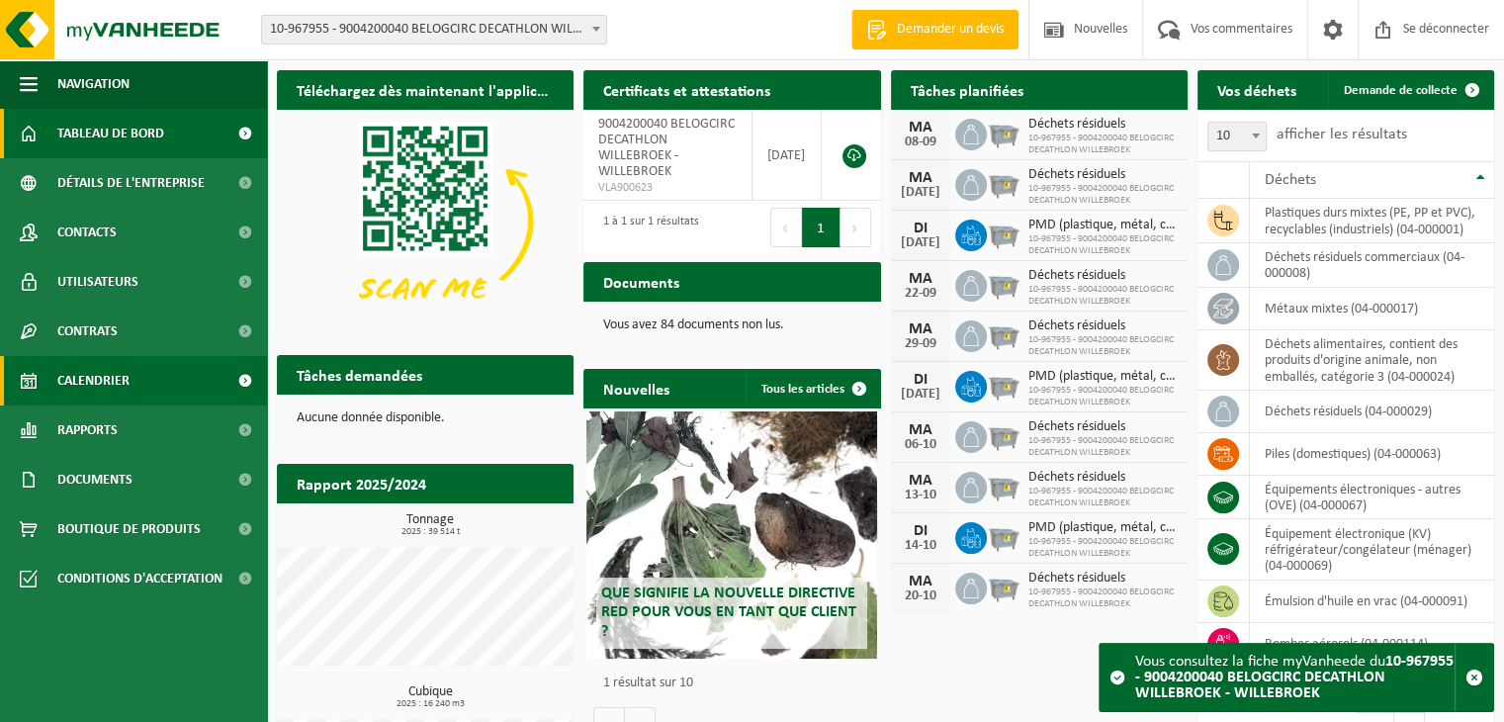
click at [91, 381] on font "Calendrier" at bounding box center [93, 381] width 72 height 15
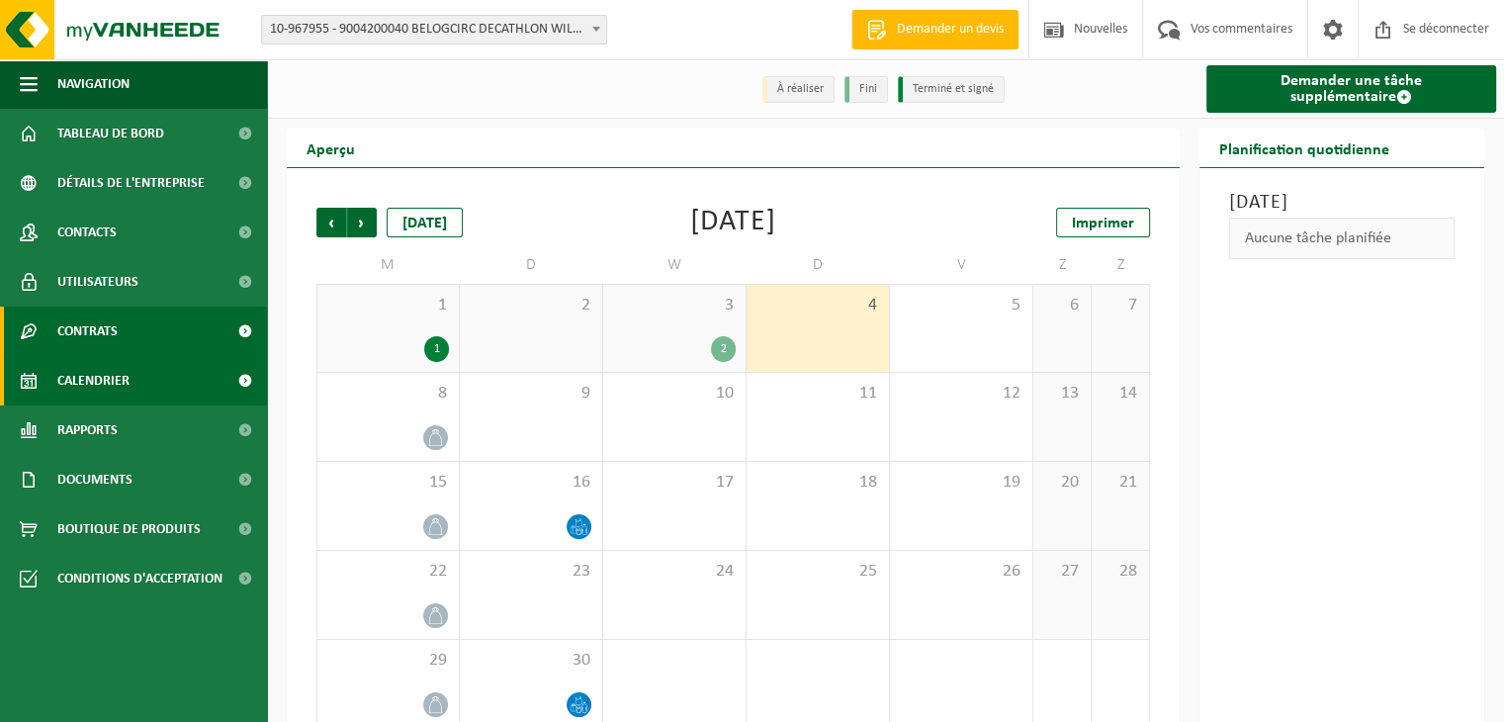
click at [91, 330] on font "Contrats" at bounding box center [87, 331] width 60 height 15
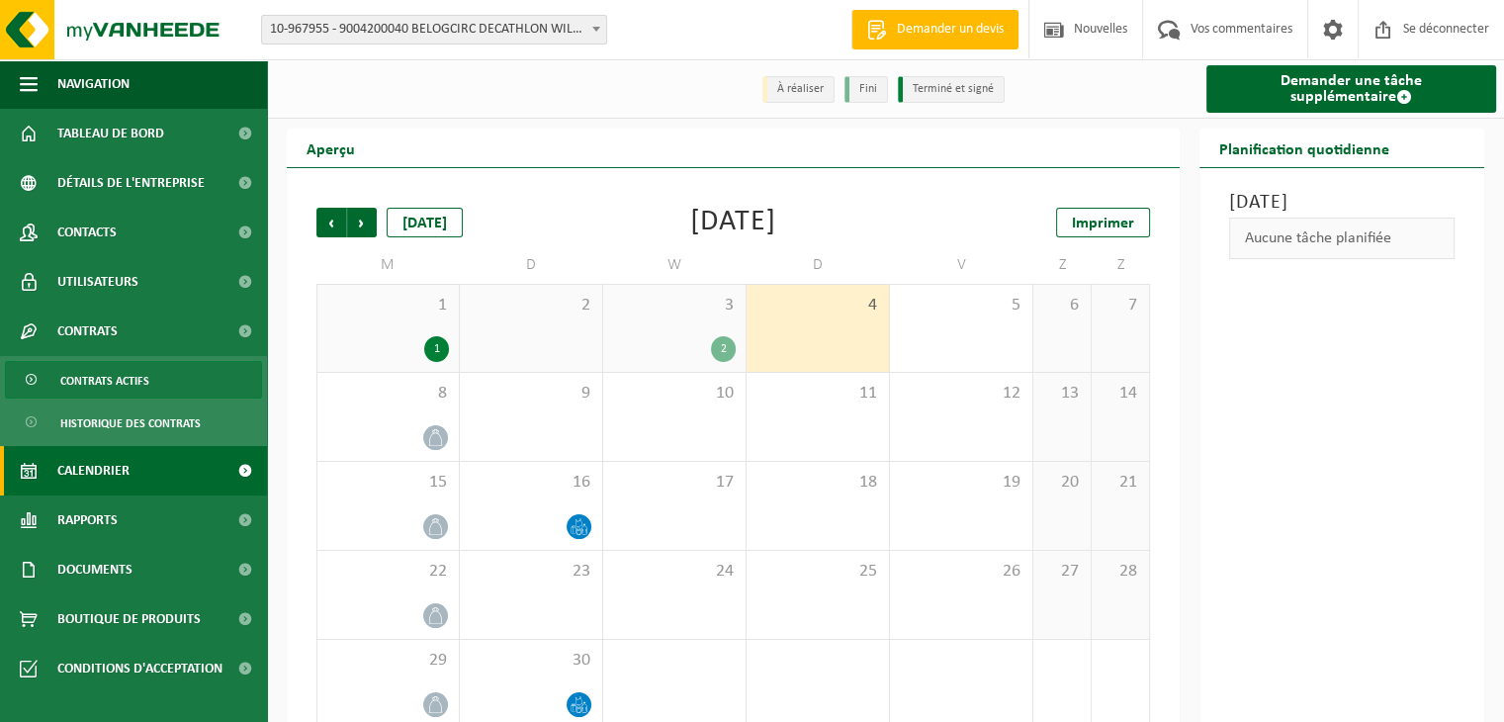
click at [95, 379] on font "Contrats actifs" at bounding box center [104, 382] width 89 height 12
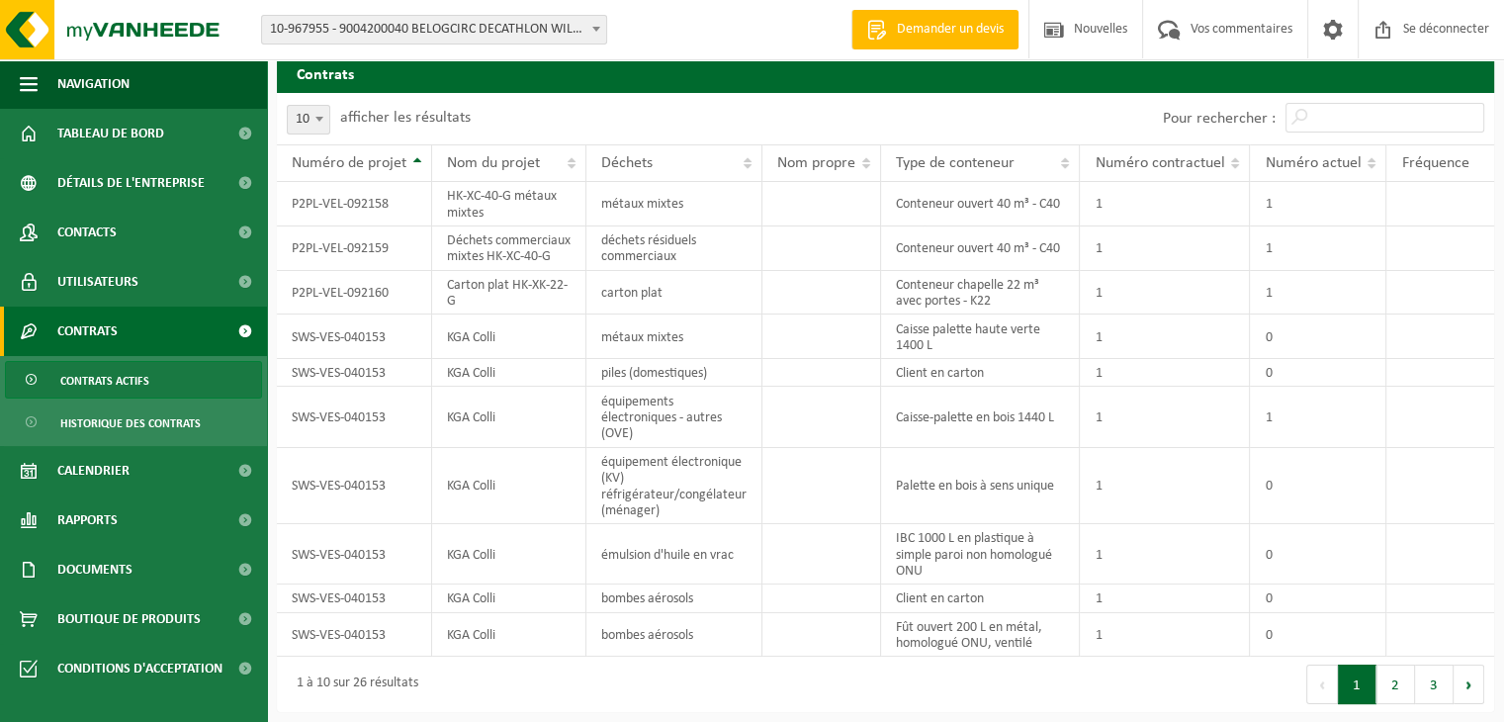
scroll to position [57, 0]
click at [1401, 678] on button "2" at bounding box center [1395, 685] width 39 height 40
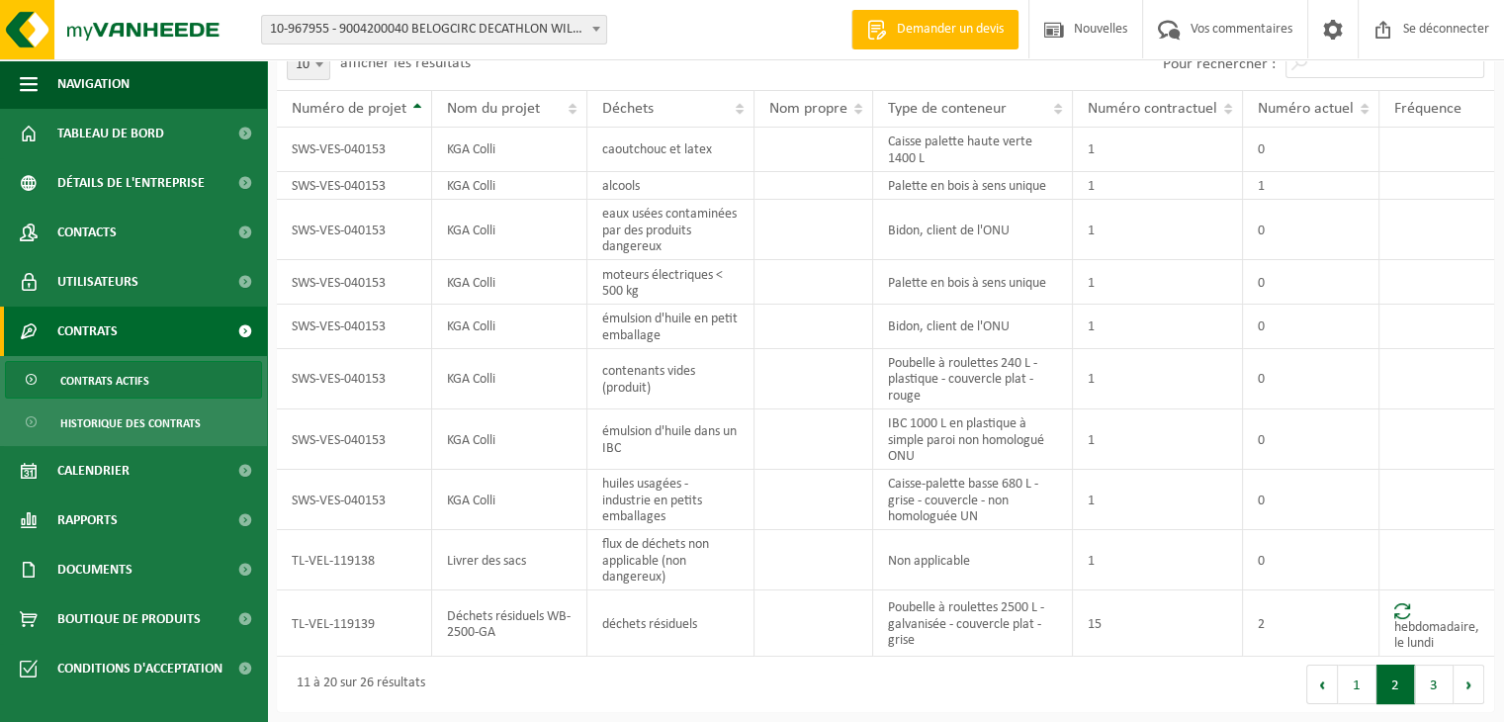
scroll to position [116, 0]
